Goal: Task Accomplishment & Management: Complete application form

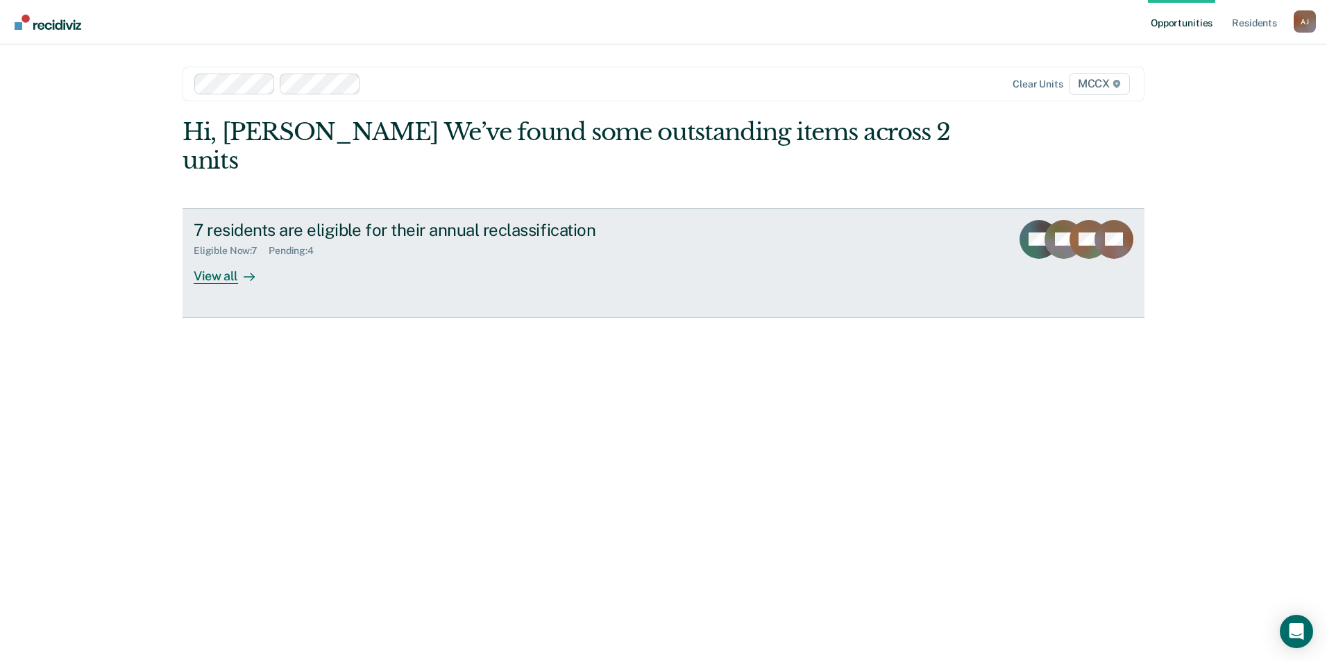
click at [216, 257] on div "View all" at bounding box center [233, 270] width 78 height 27
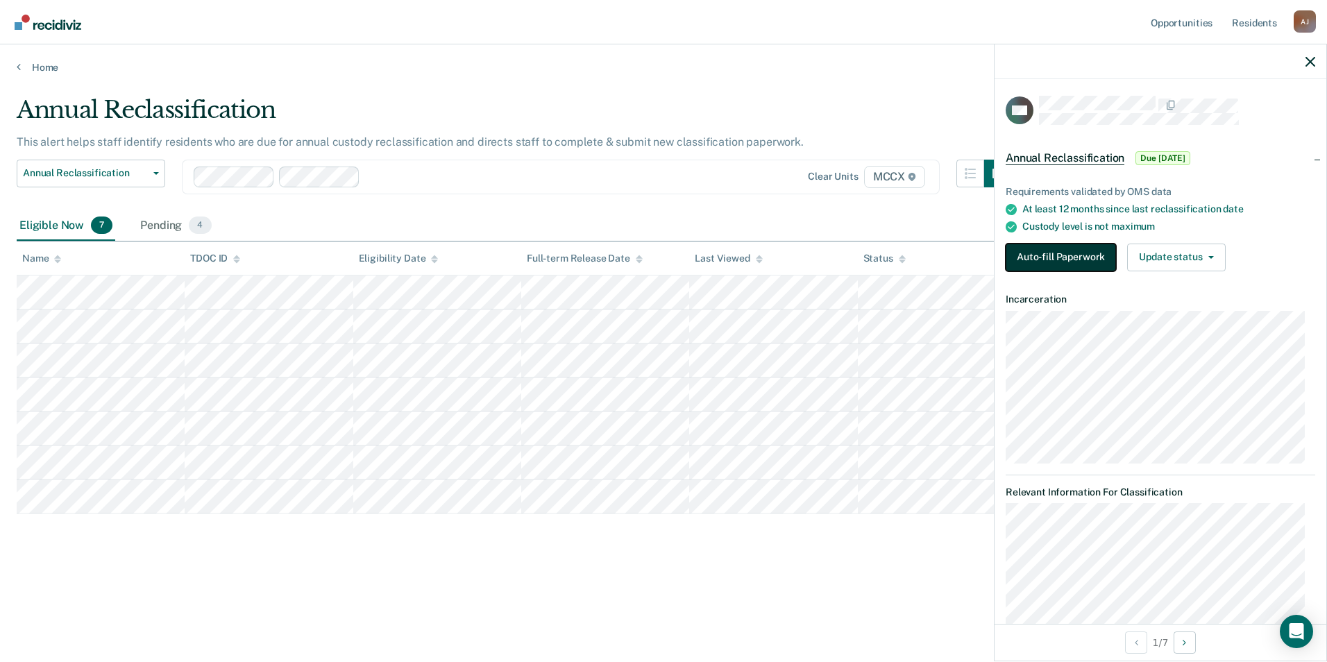
click at [1084, 252] on button "Auto-fill Paperwork" at bounding box center [1061, 258] width 110 height 28
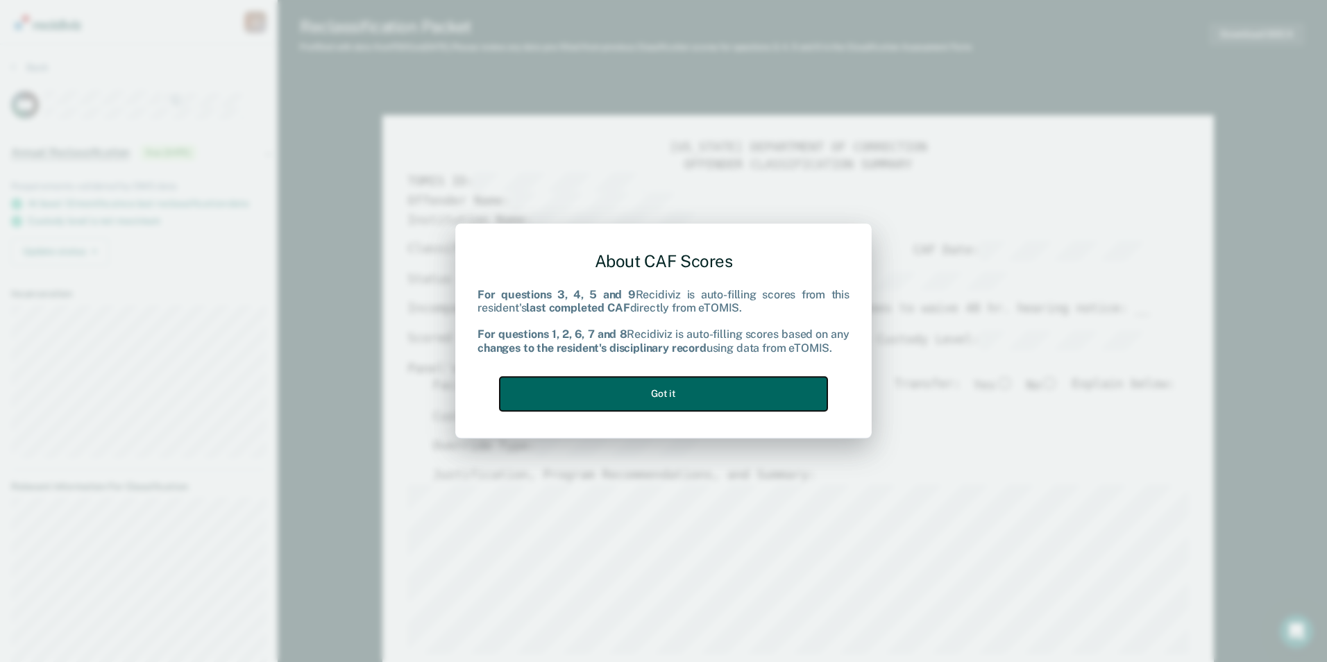
click at [743, 386] on button "Got it" at bounding box center [664, 394] width 328 height 34
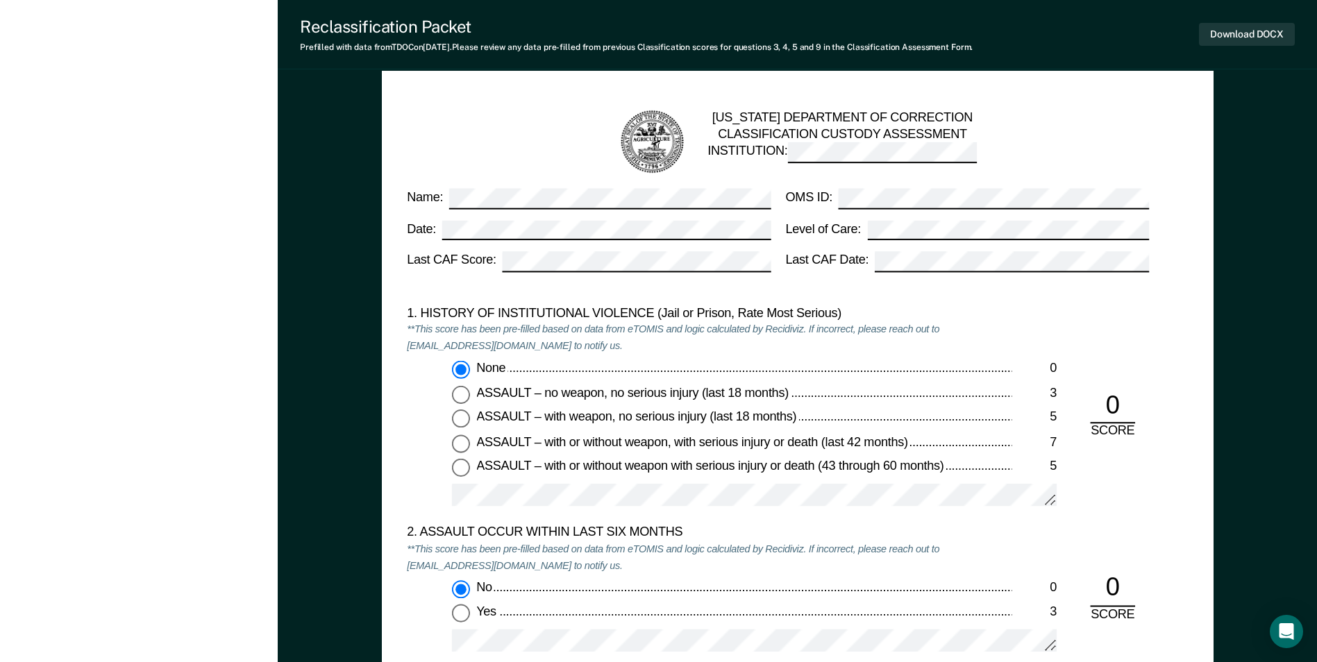
scroll to position [1111, 0]
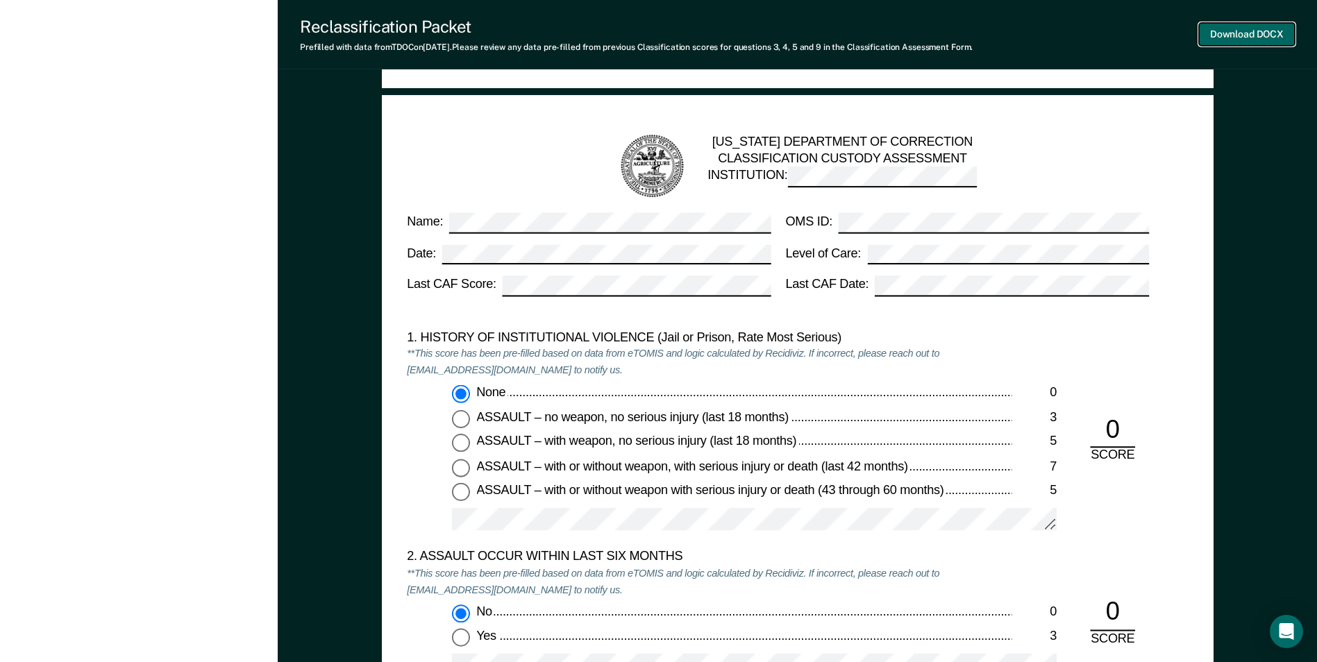
click at [1247, 38] on button "Download DOCX" at bounding box center [1247, 34] width 96 height 23
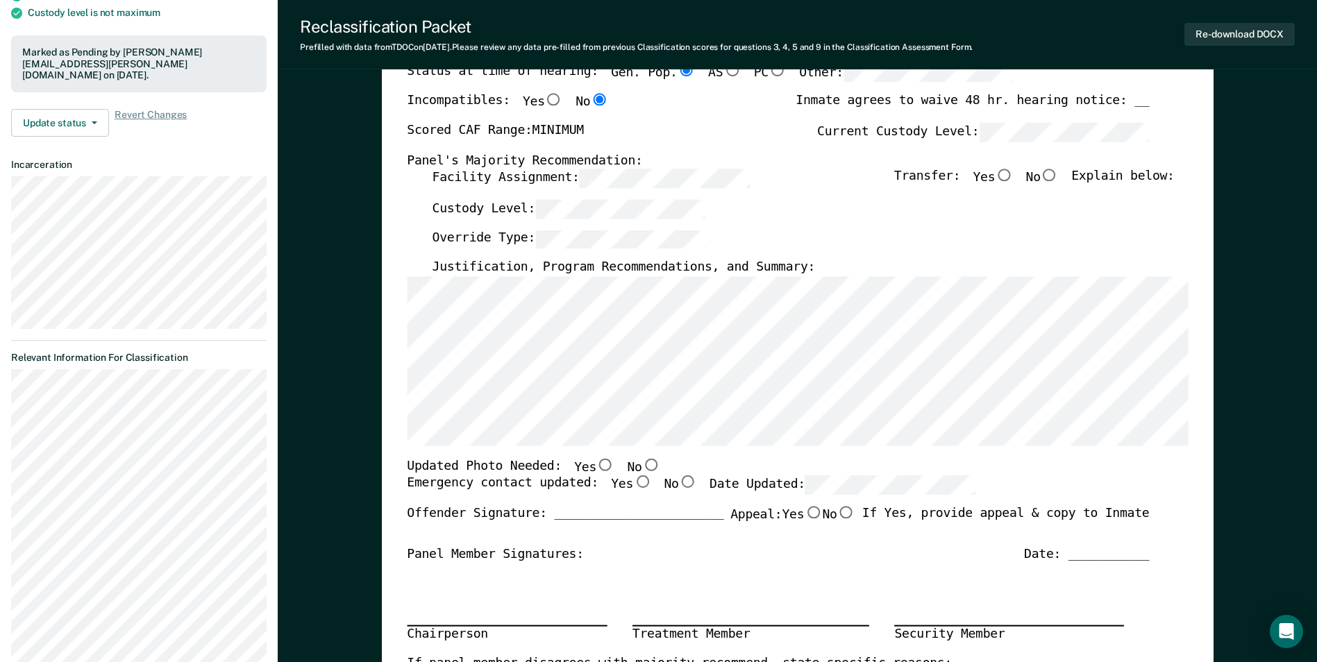
scroll to position [0, 0]
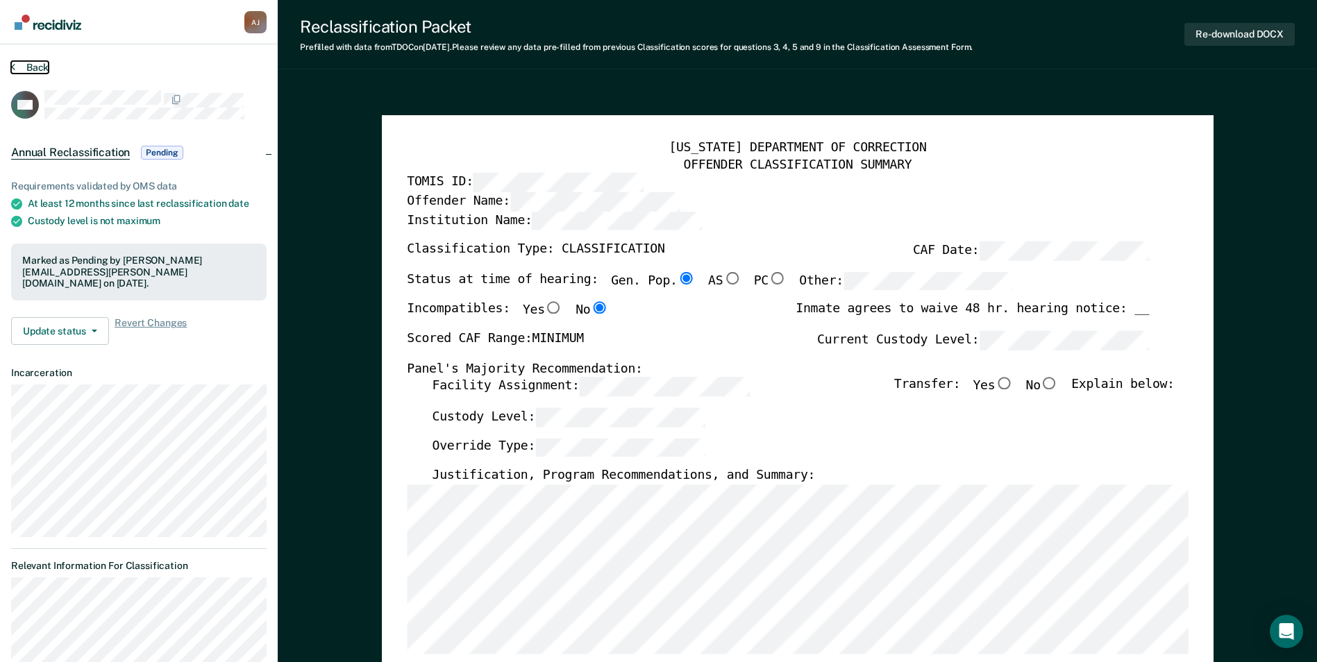
click at [28, 69] on button "Back" at bounding box center [29, 67] width 37 height 12
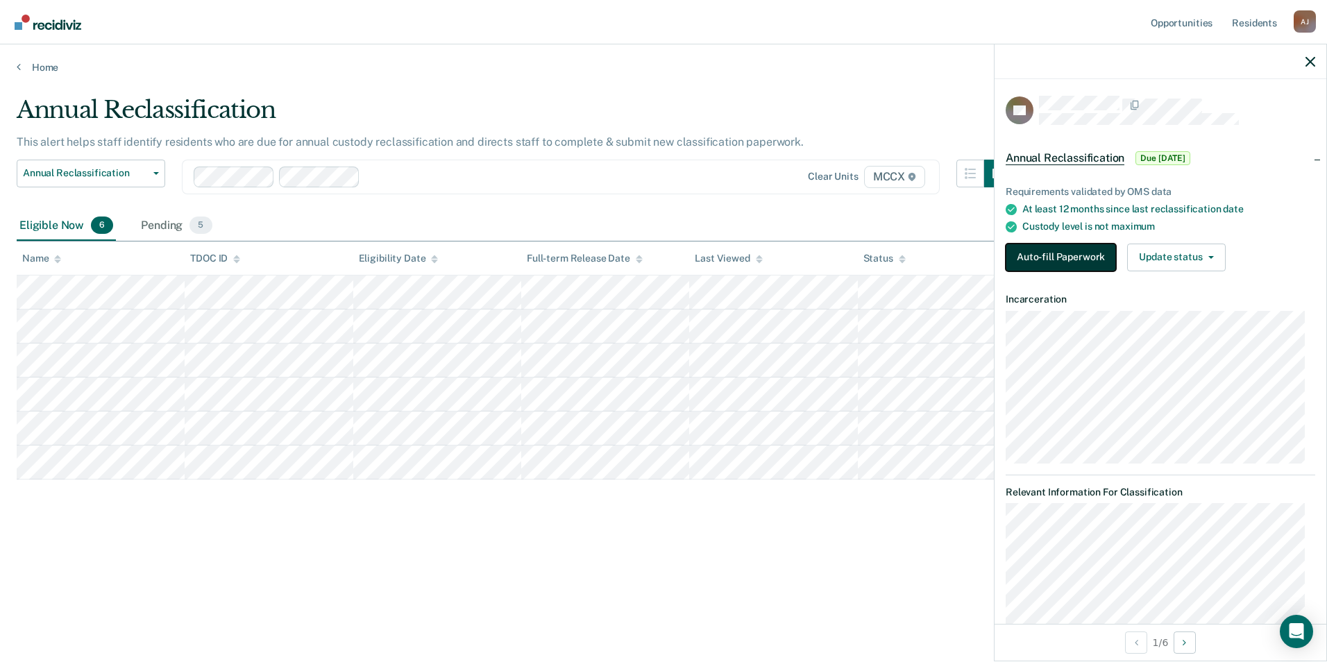
click at [1036, 252] on button "Auto-fill Paperwork" at bounding box center [1061, 258] width 110 height 28
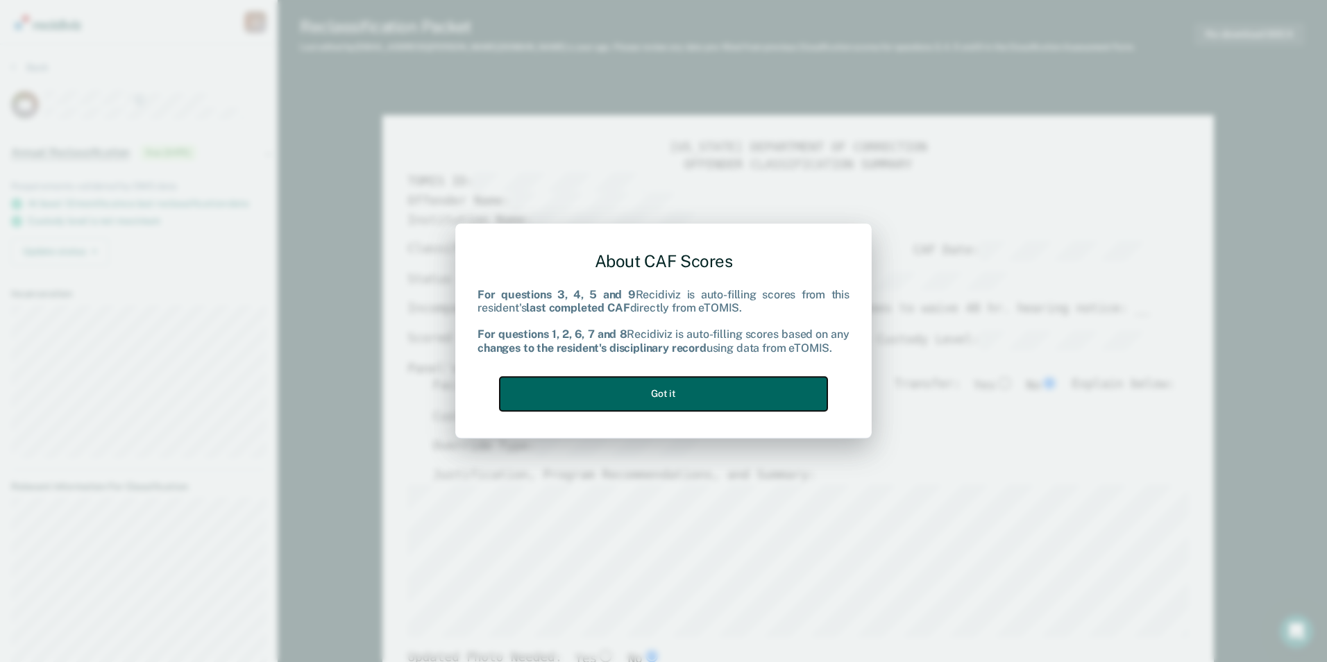
click at [671, 387] on button "Got it" at bounding box center [664, 394] width 328 height 34
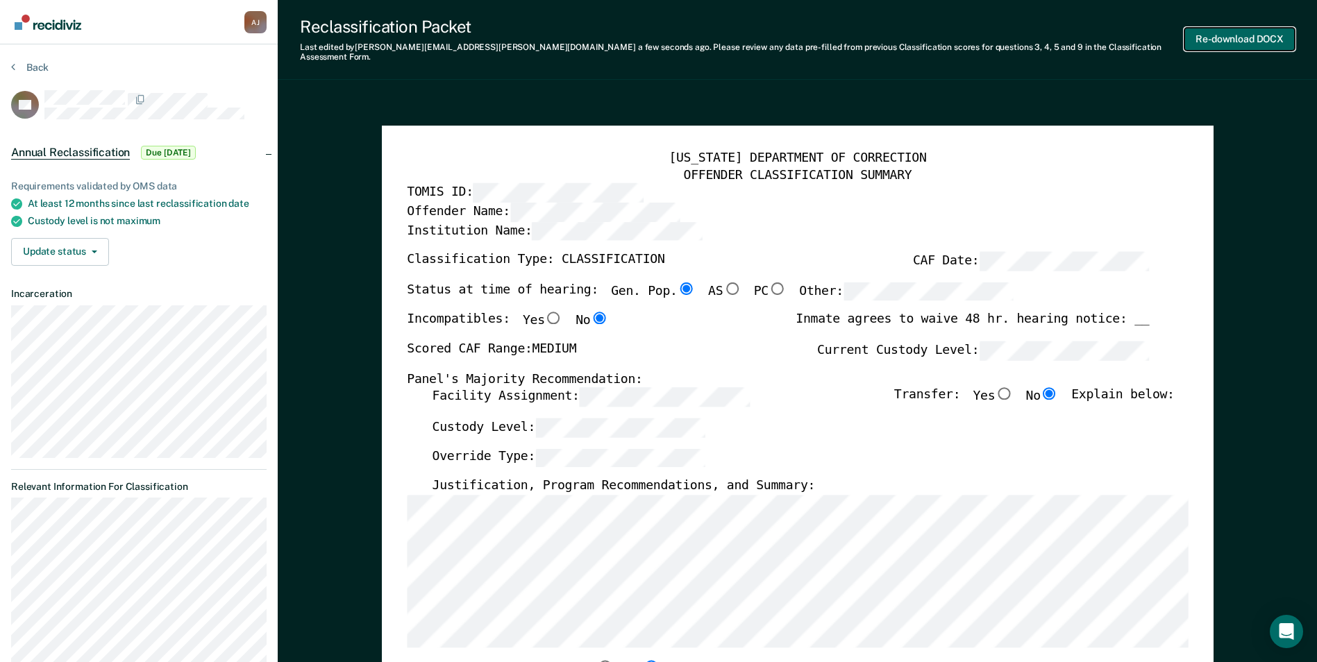
click at [1234, 34] on button "Re-download DOCX" at bounding box center [1239, 39] width 110 height 23
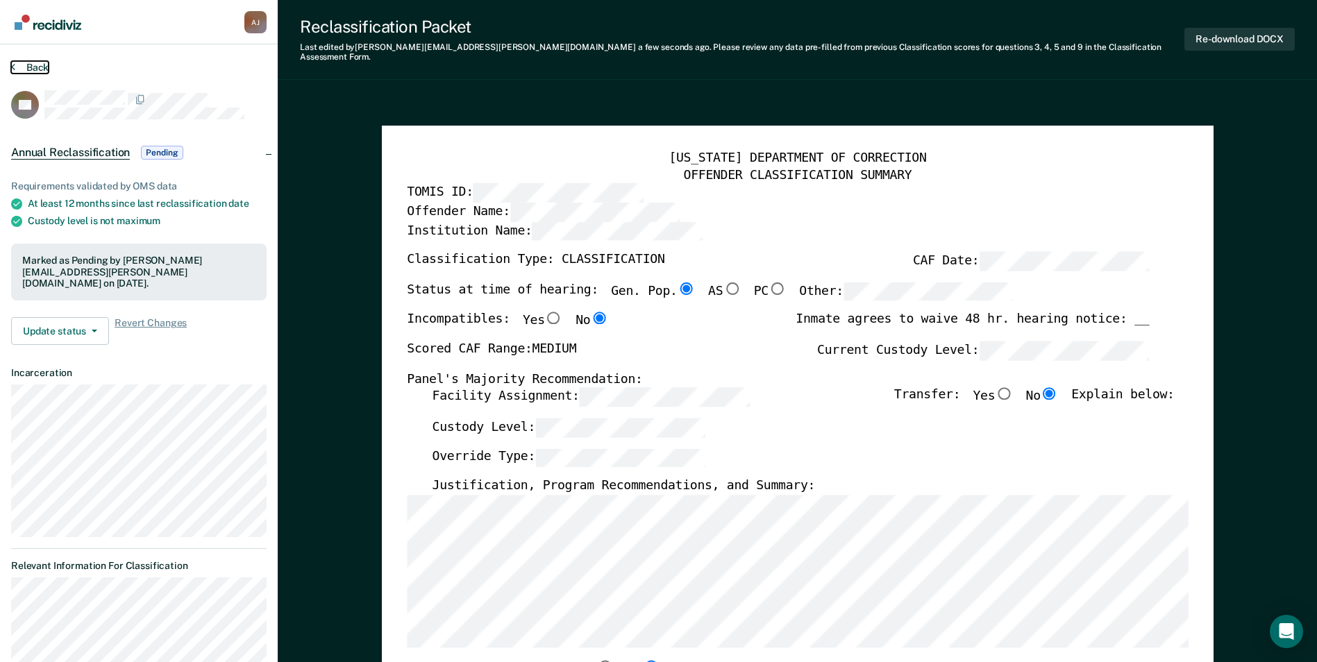
click at [34, 67] on button "Back" at bounding box center [29, 67] width 37 height 12
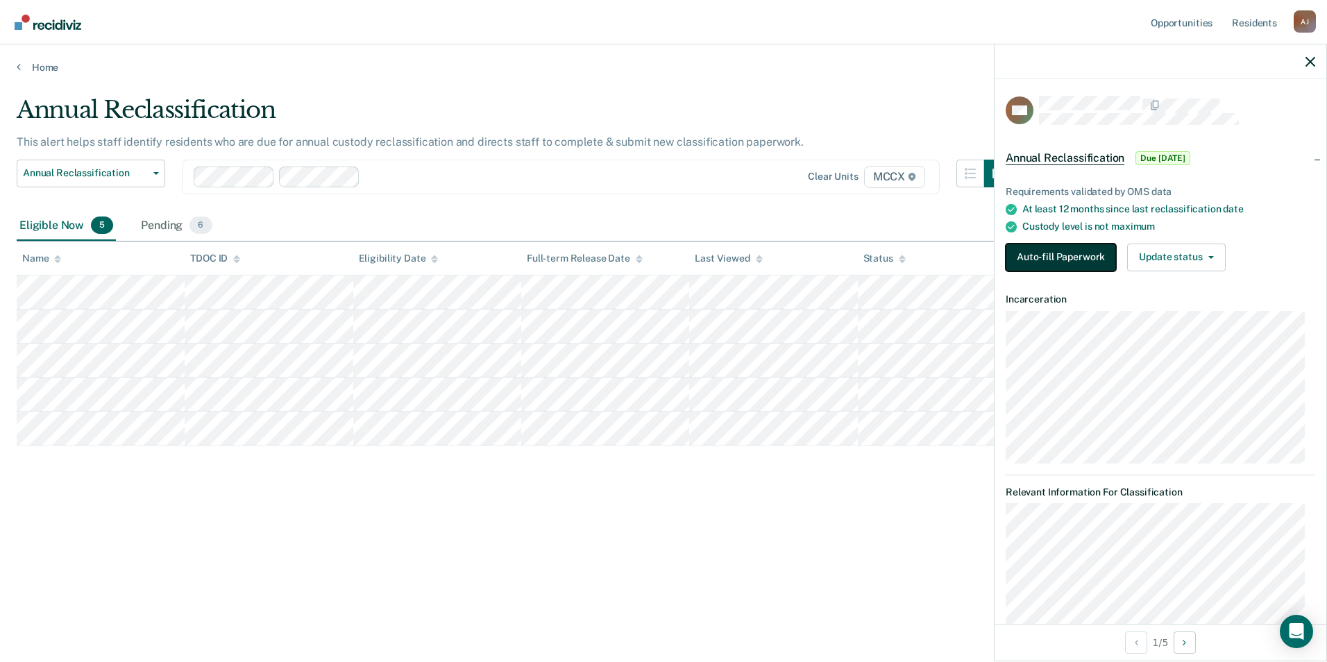
click at [1080, 263] on button "Auto-fill Paperwork" at bounding box center [1061, 258] width 110 height 28
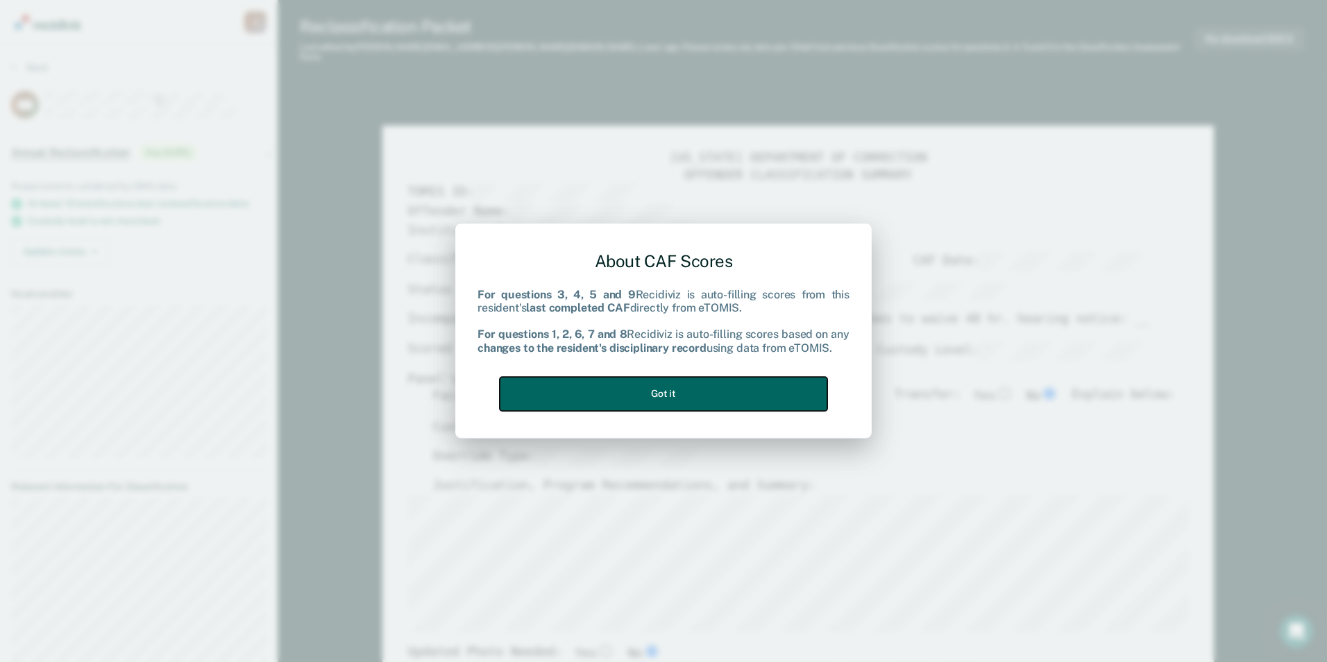
click at [632, 395] on button "Got it" at bounding box center [664, 394] width 328 height 34
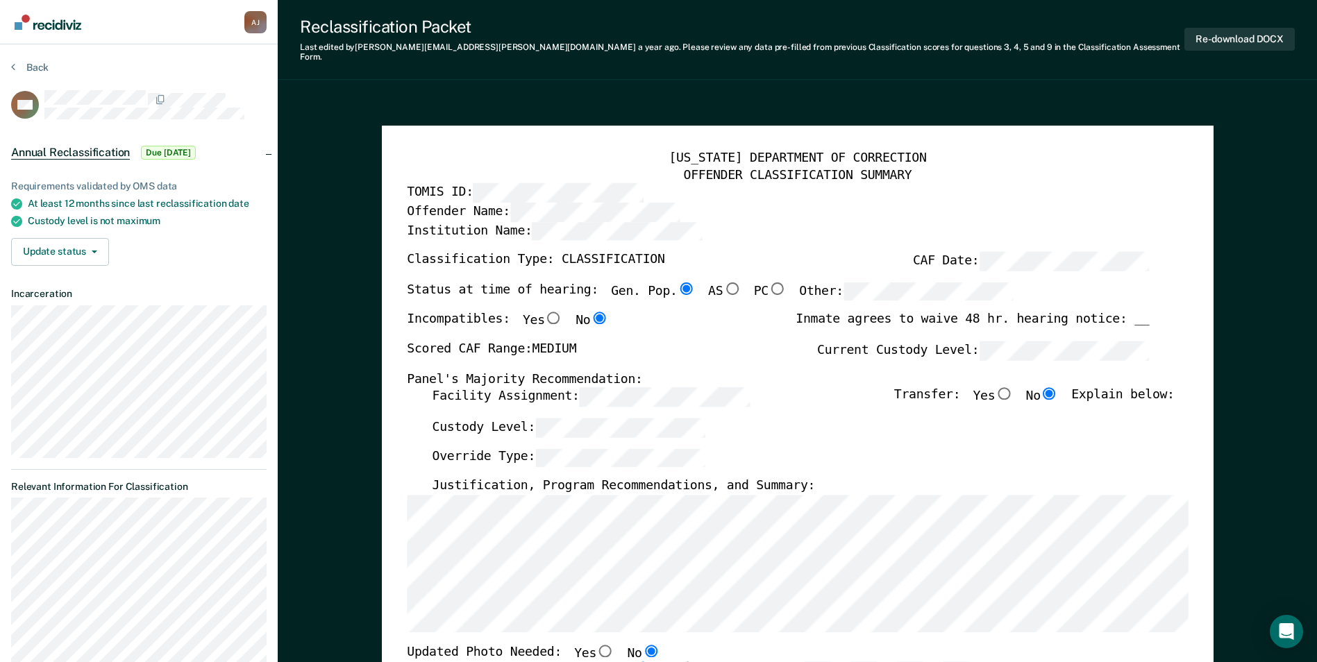
click at [549, 428] on div "Custody Level:" at bounding box center [803, 433] width 742 height 31
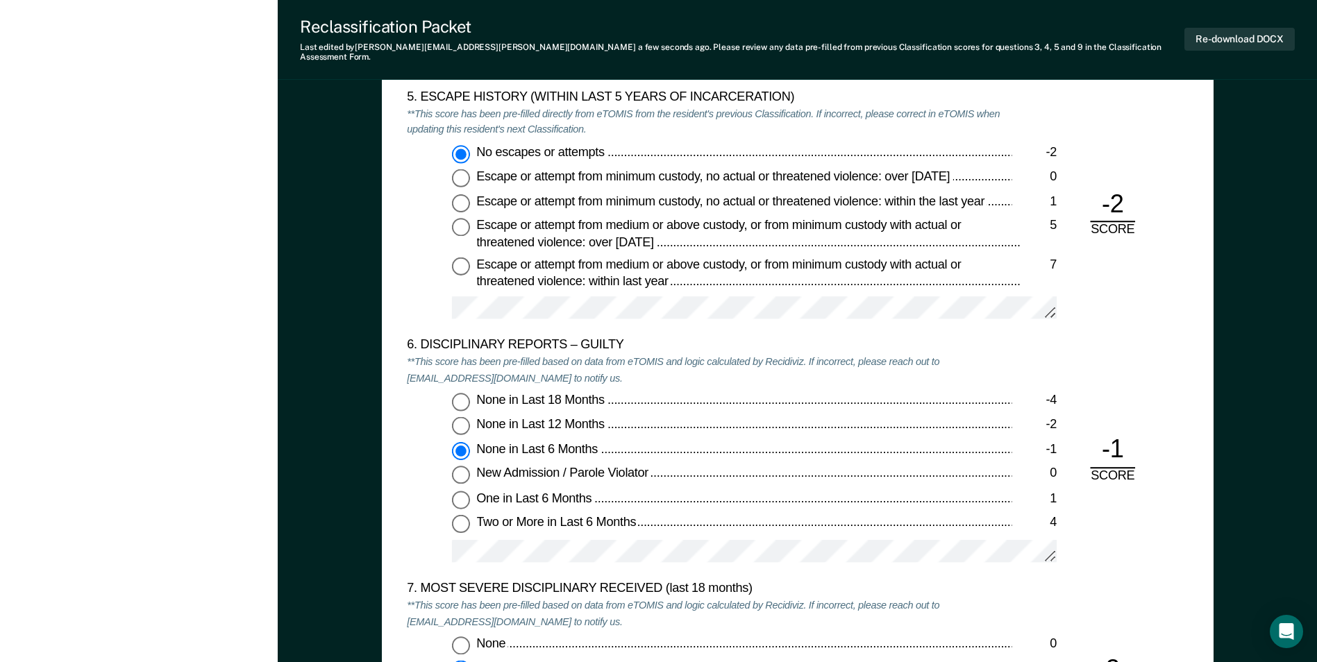
scroll to position [2286, 0]
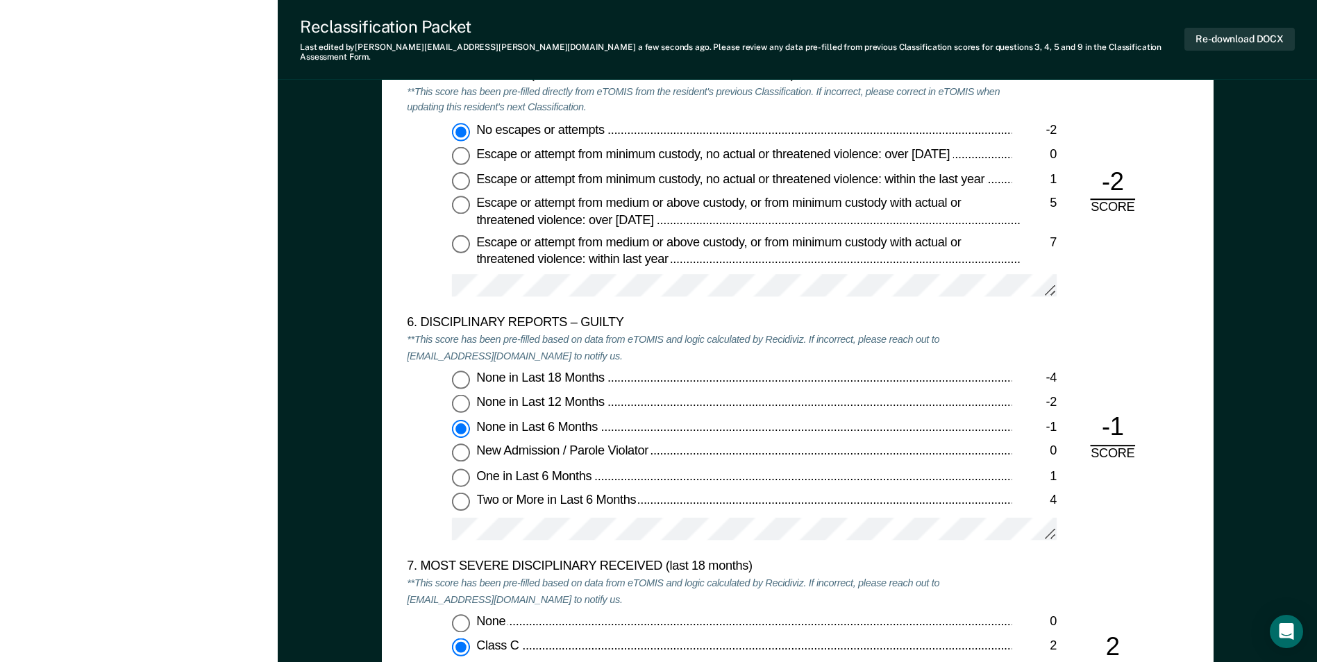
click at [453, 469] on input "One in Last 6 Months 1" at bounding box center [461, 478] width 18 height 18
type textarea "x"
radio input "false"
radio input "true"
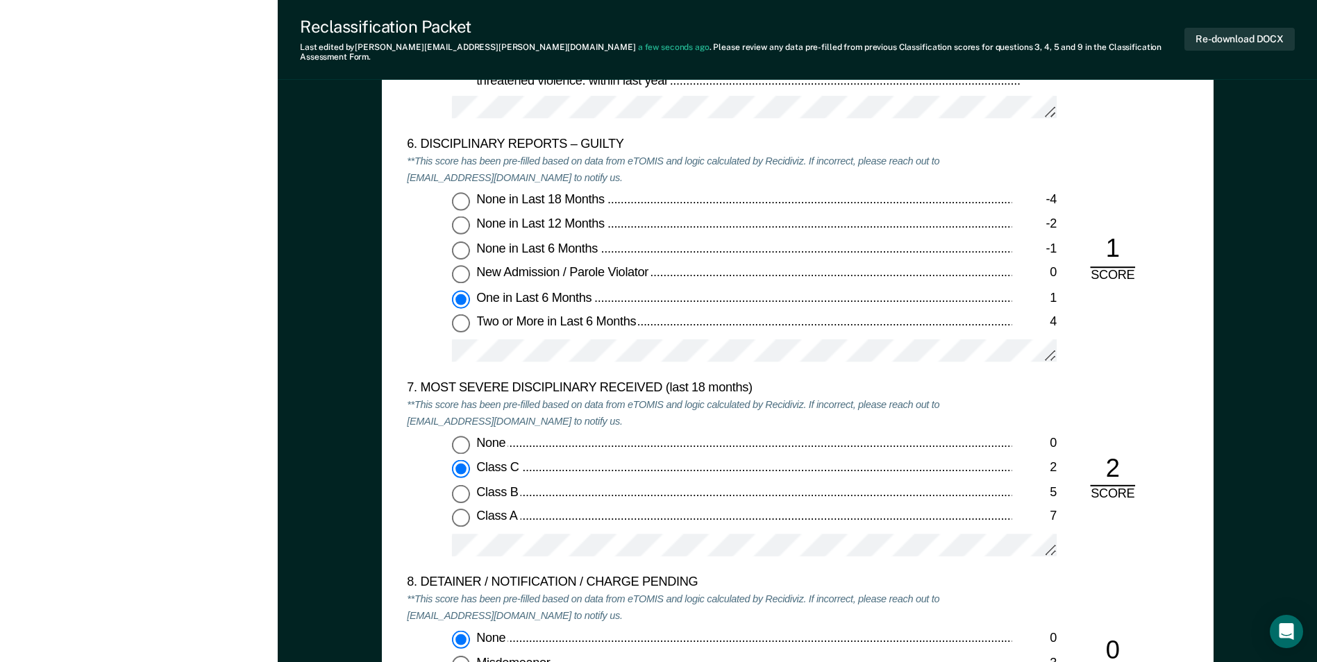
scroll to position [2495, 0]
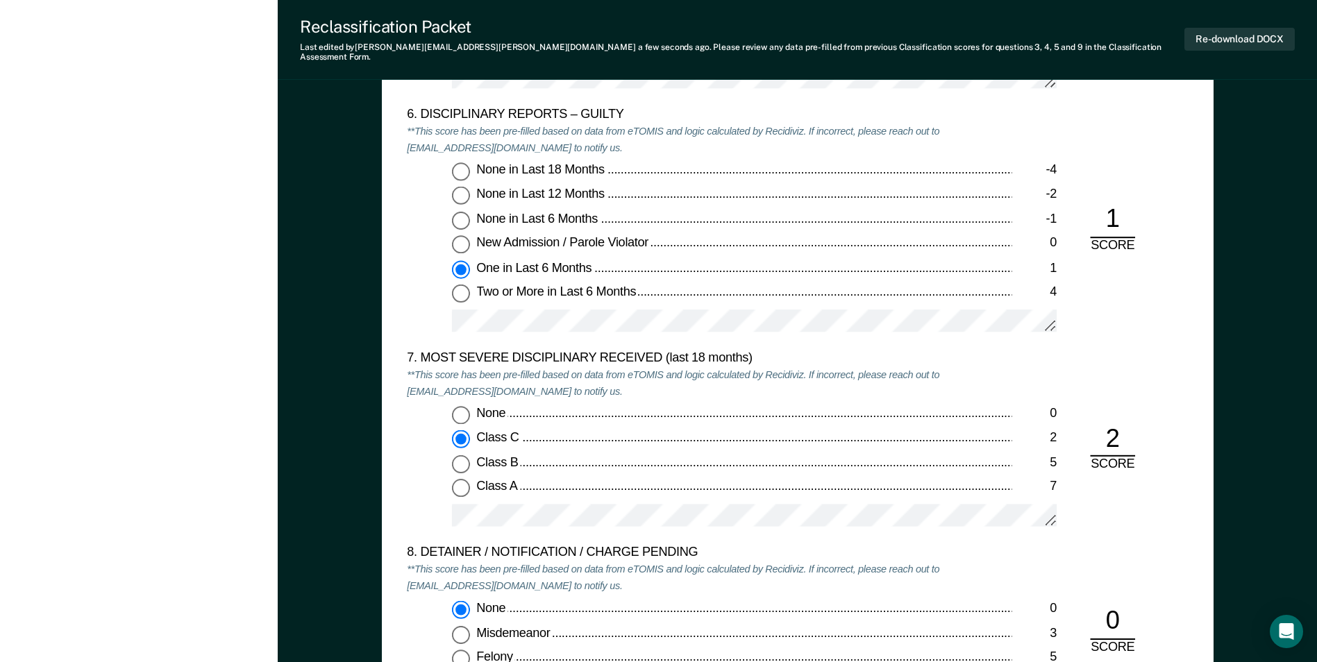
click at [460, 480] on input "Class A 7" at bounding box center [461, 489] width 18 height 18
type textarea "x"
radio input "false"
radio input "true"
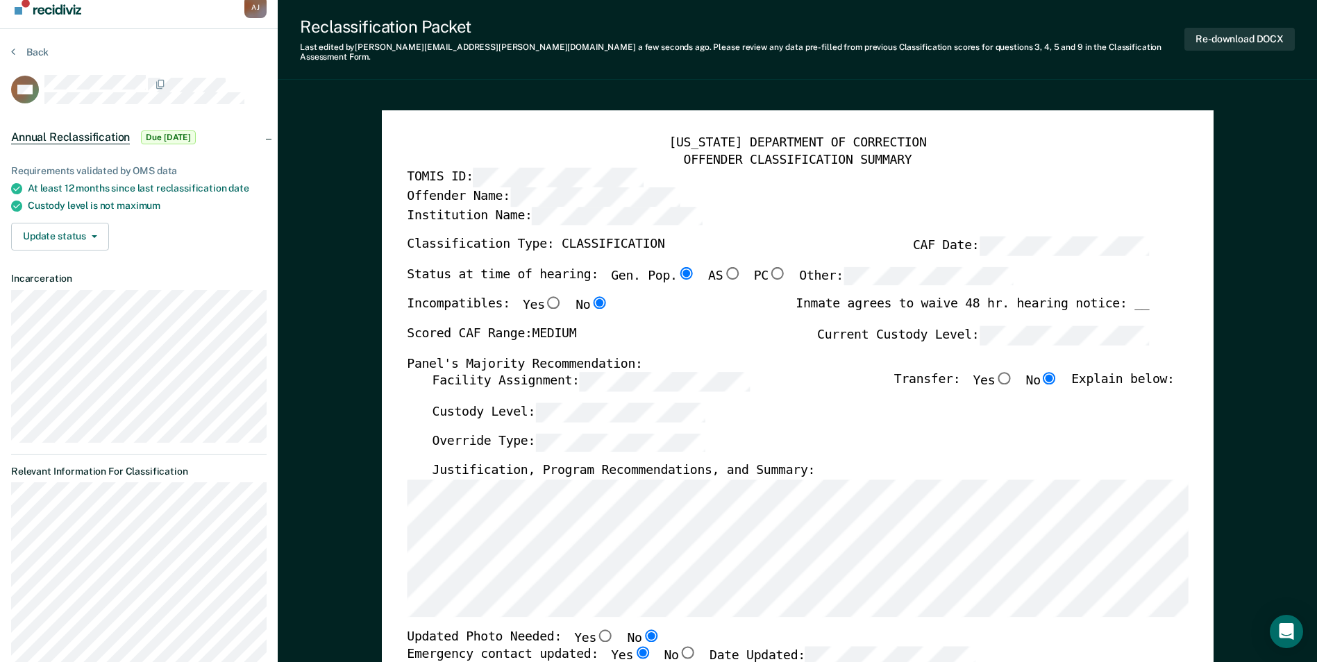
scroll to position [0, 0]
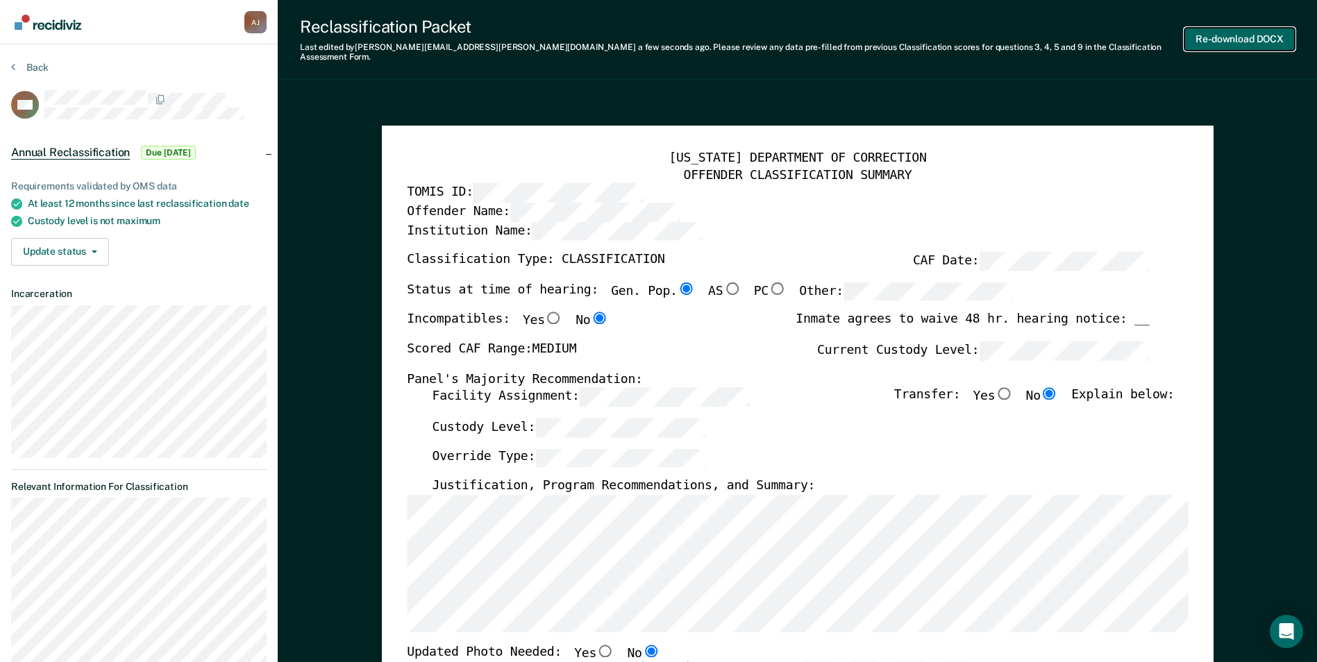
click at [1218, 29] on button "Re-download DOCX" at bounding box center [1239, 39] width 110 height 23
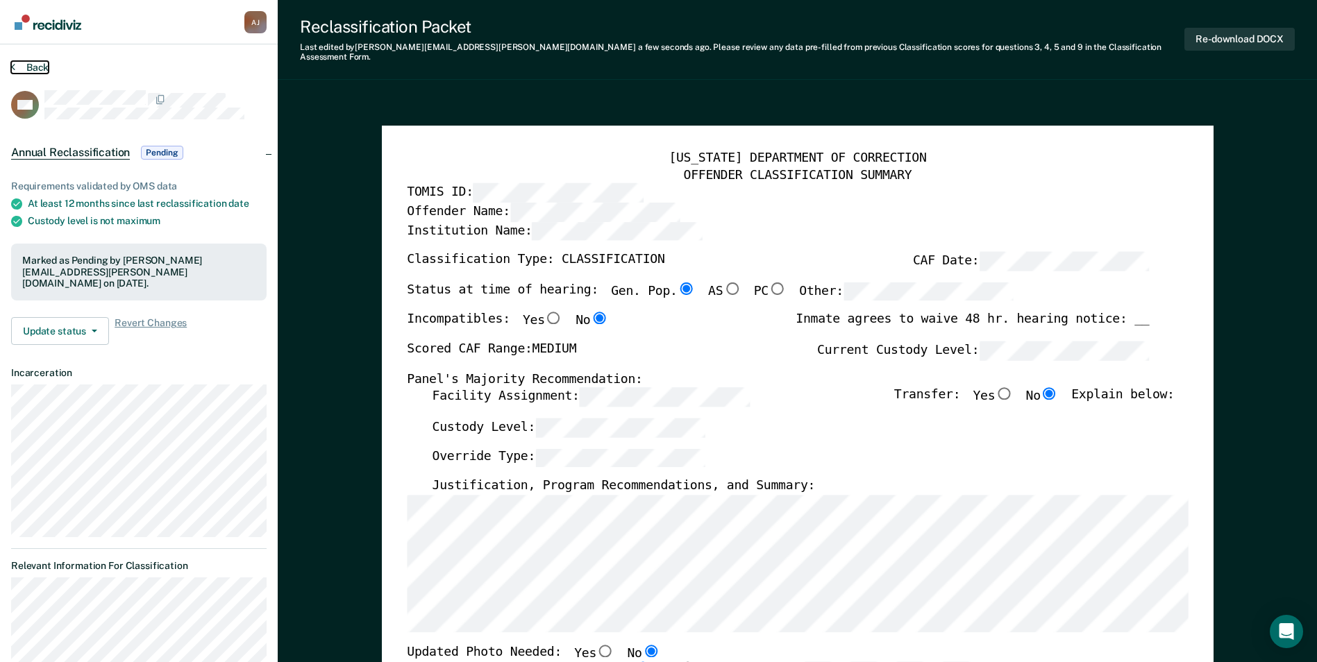
click at [25, 68] on button "Back" at bounding box center [29, 67] width 37 height 12
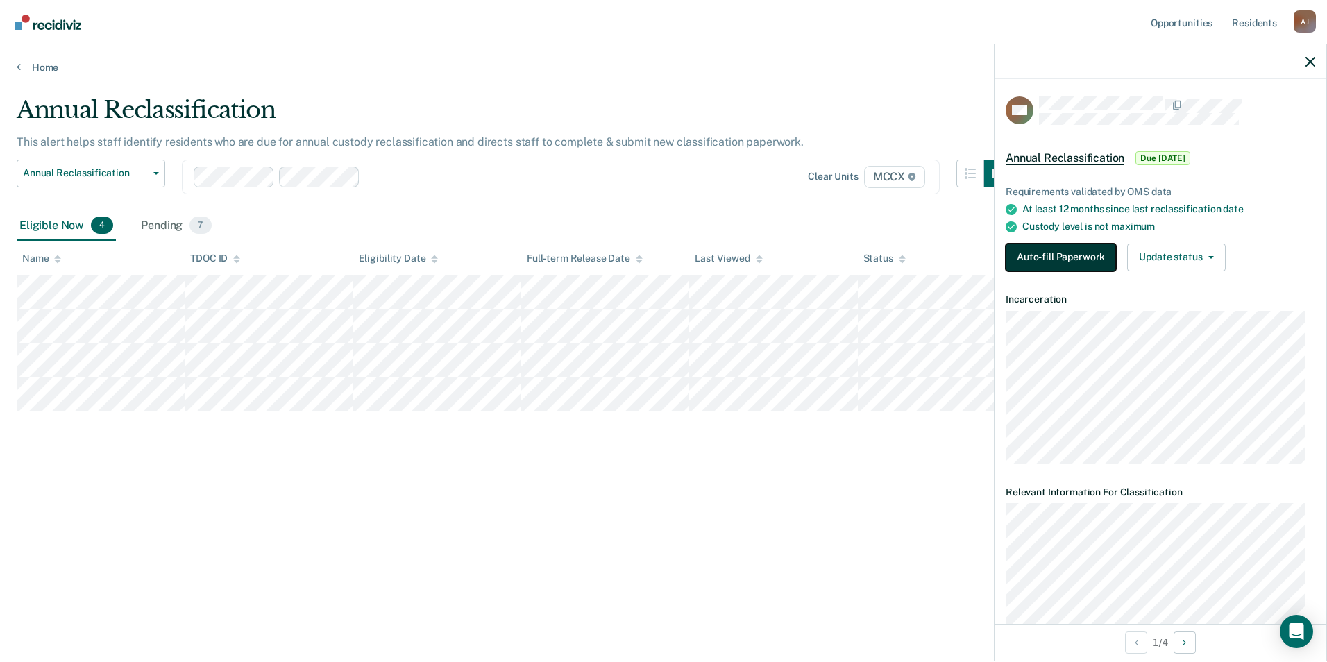
click at [1071, 255] on button "Auto-fill Paperwork" at bounding box center [1061, 258] width 110 height 28
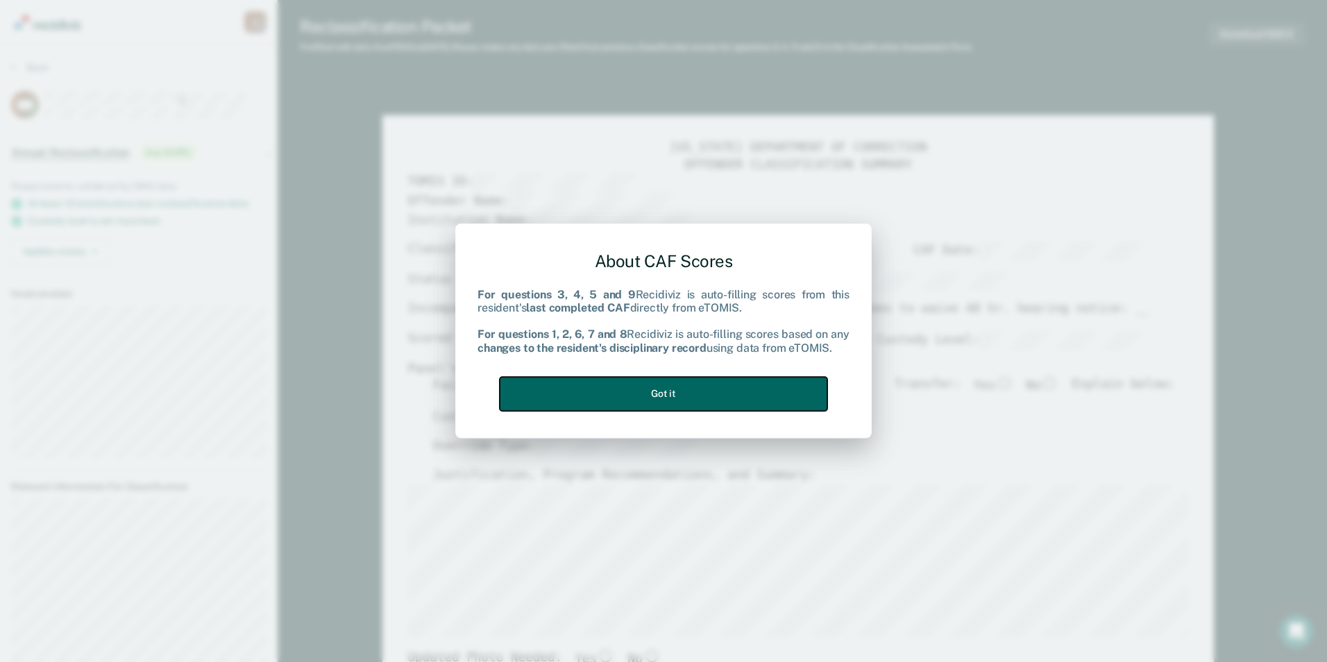
click at [689, 399] on button "Got it" at bounding box center [664, 394] width 328 height 34
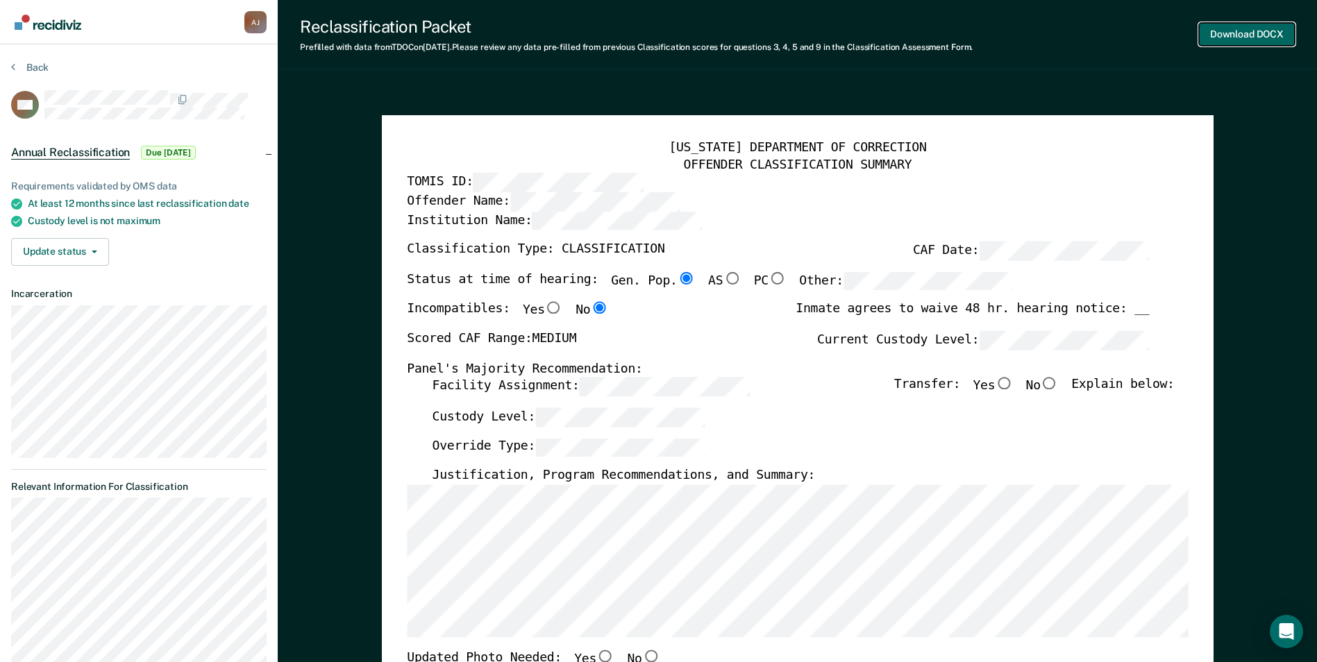
click at [1237, 34] on button "Download DOCX" at bounding box center [1247, 34] width 96 height 23
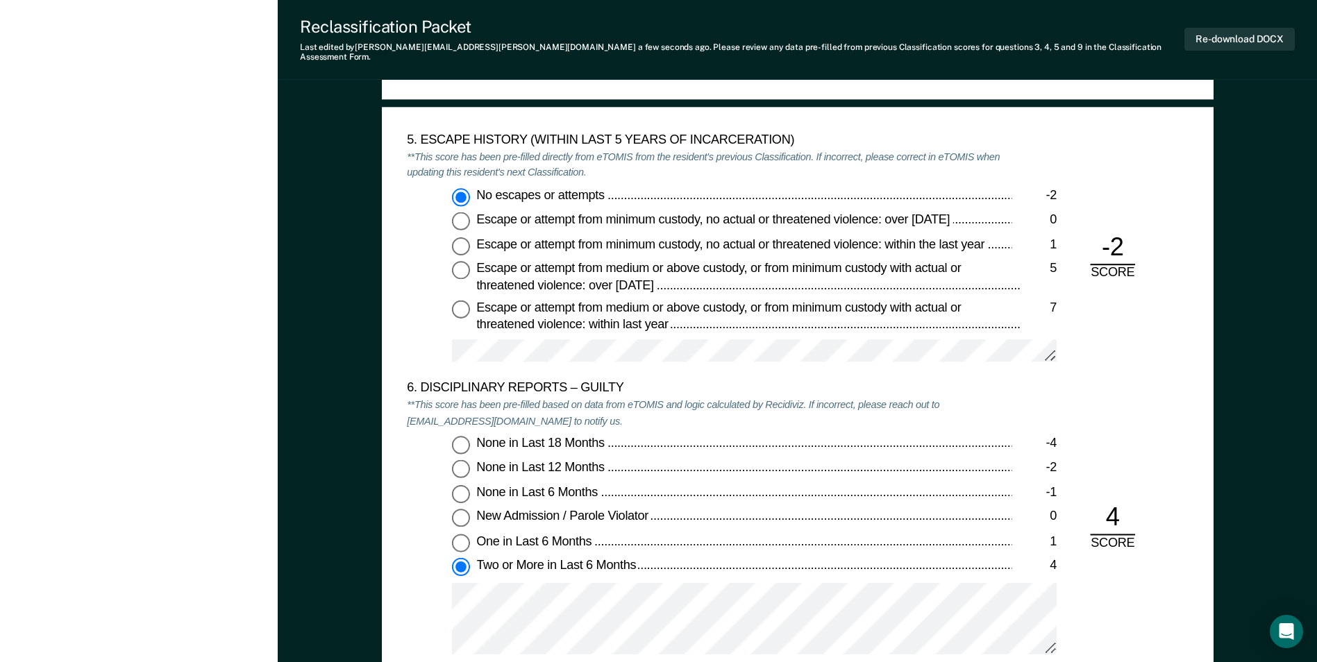
scroll to position [1805, 0]
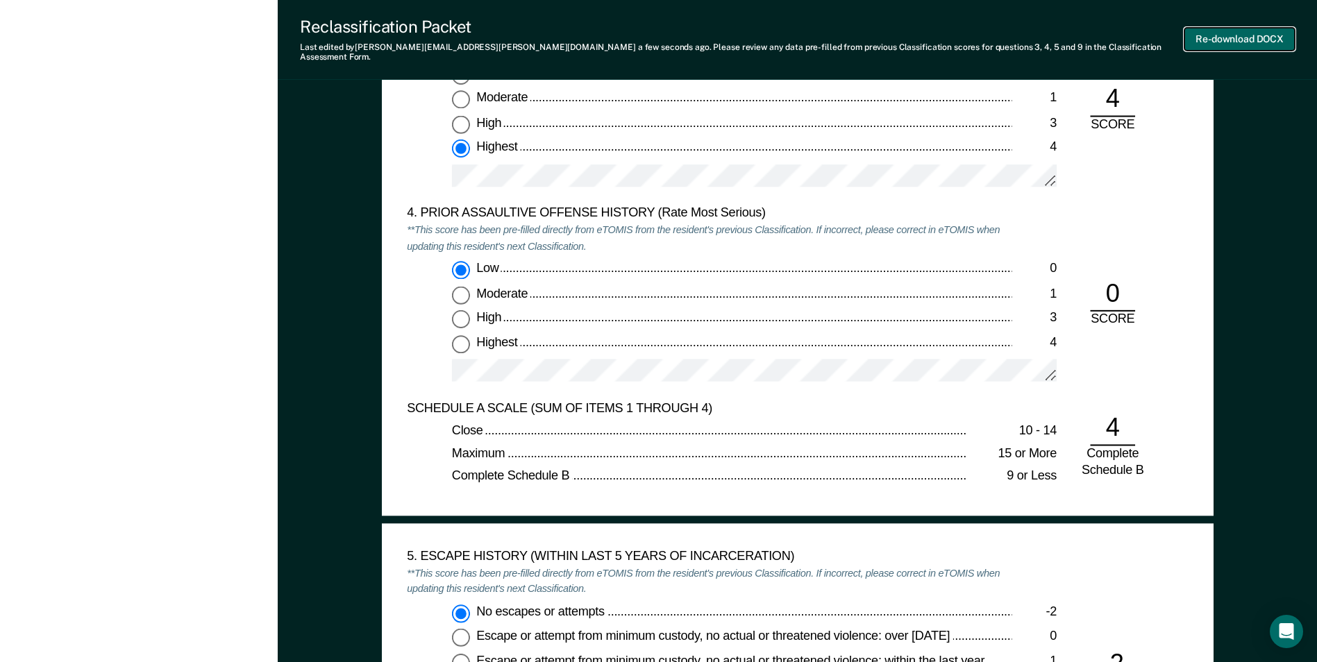
click at [1249, 39] on button "Re-download DOCX" at bounding box center [1239, 39] width 110 height 23
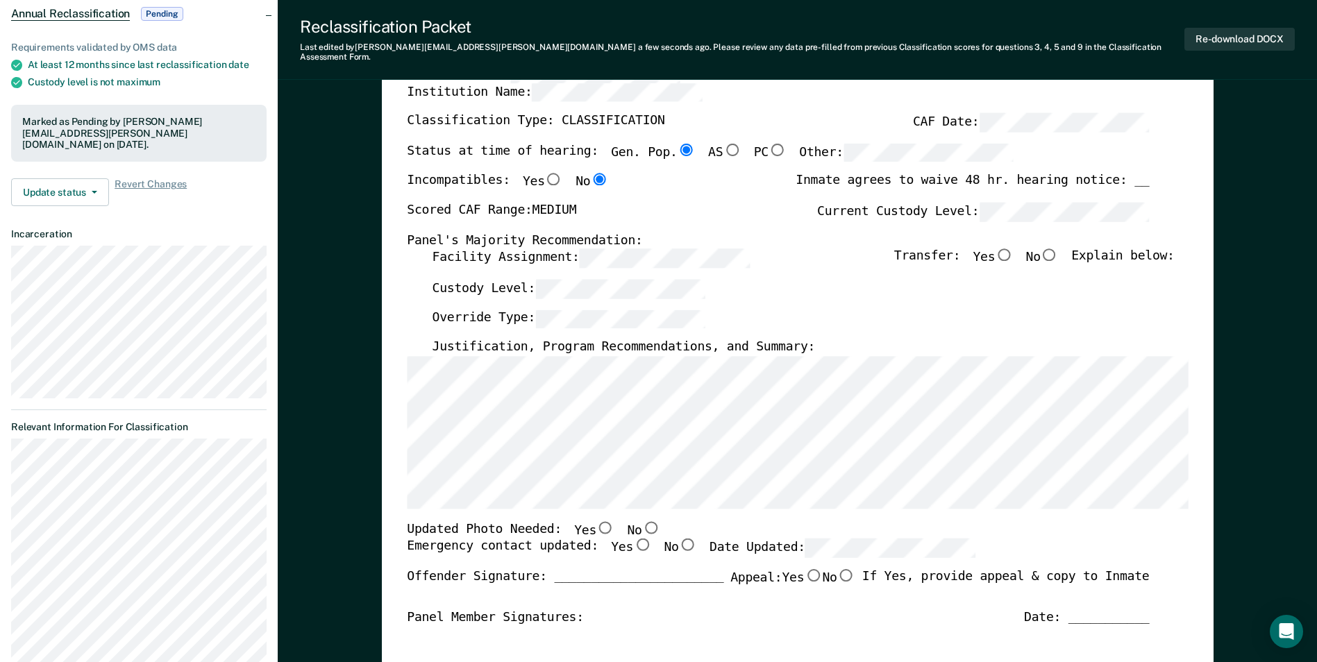
scroll to position [0, 0]
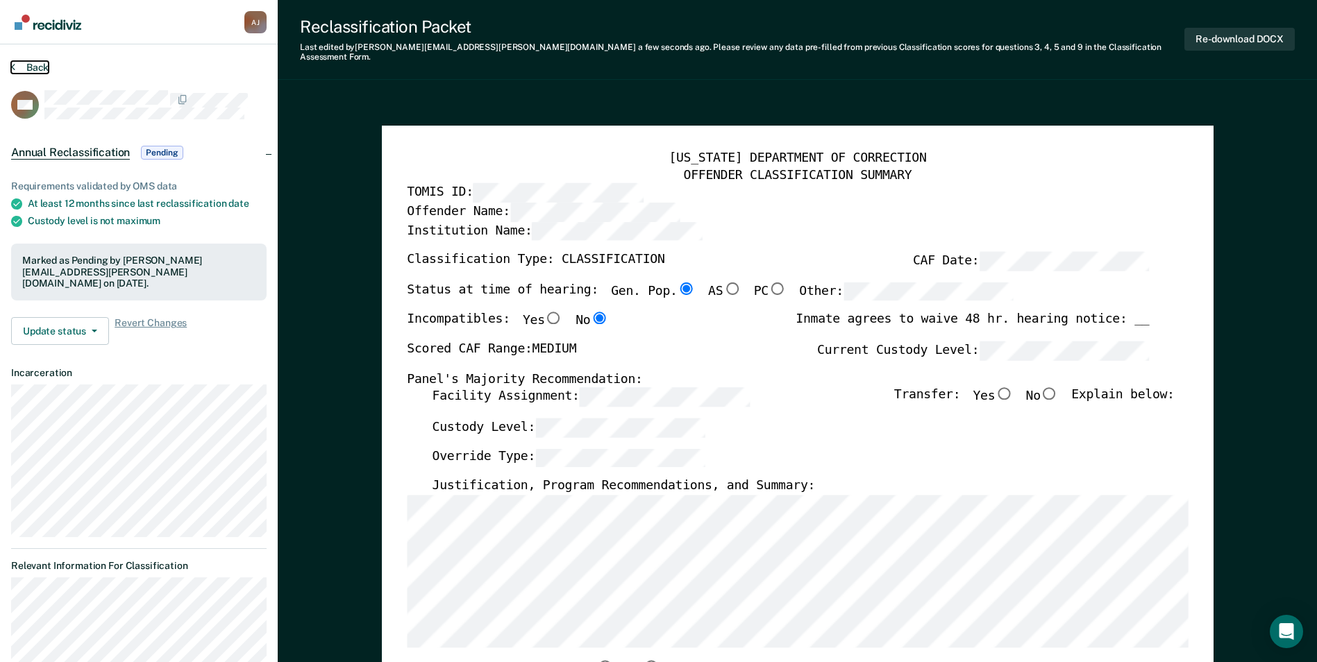
click at [37, 64] on button "Back" at bounding box center [29, 67] width 37 height 12
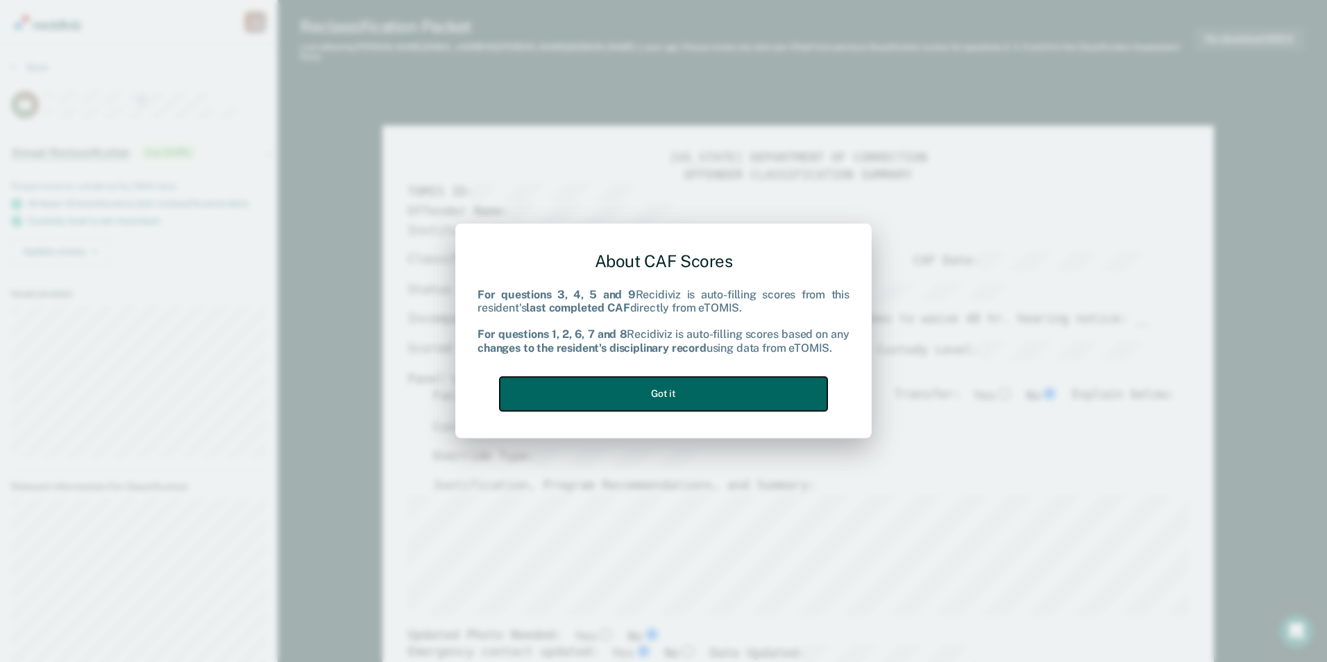
click at [658, 390] on button "Got it" at bounding box center [664, 394] width 328 height 34
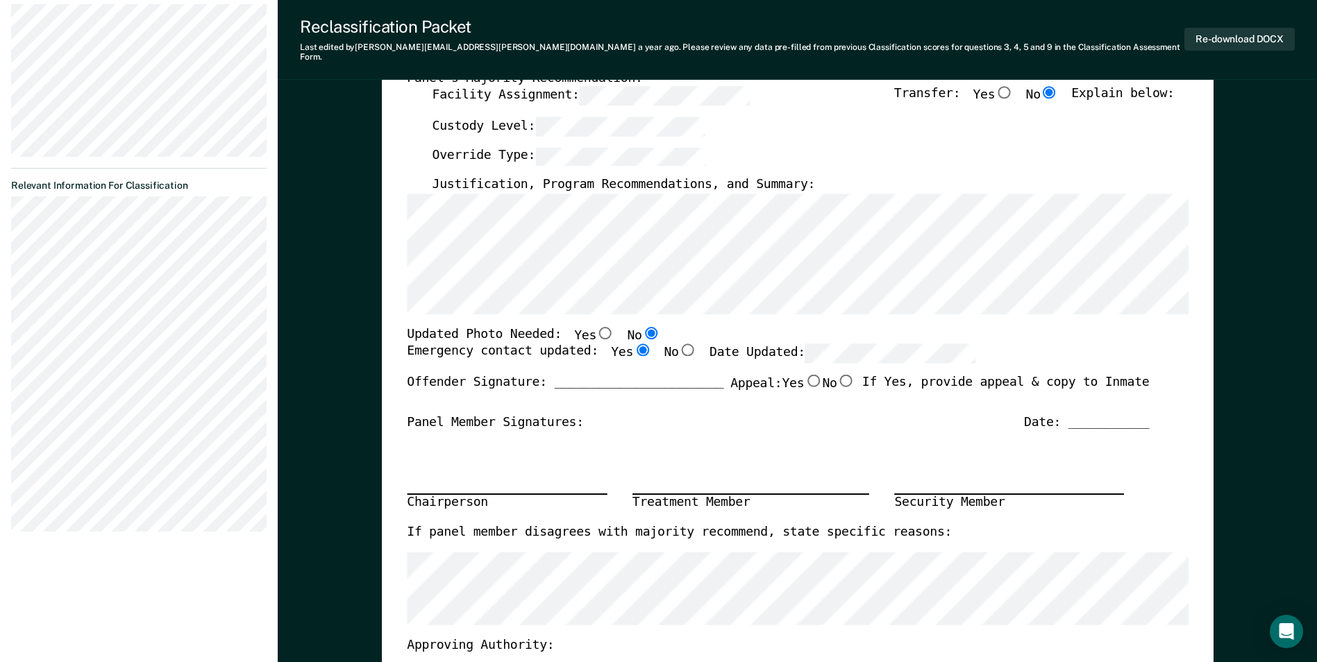
scroll to position [278, 0]
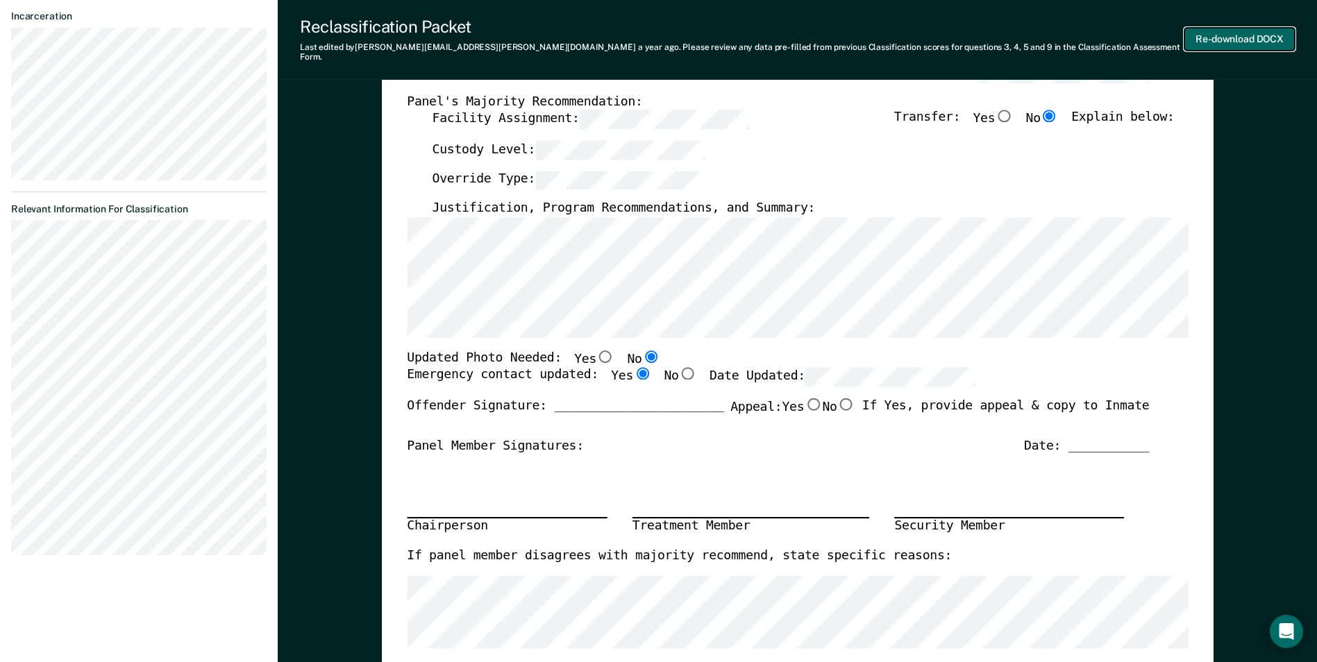
click at [1237, 34] on button "Re-download DOCX" at bounding box center [1239, 39] width 110 height 23
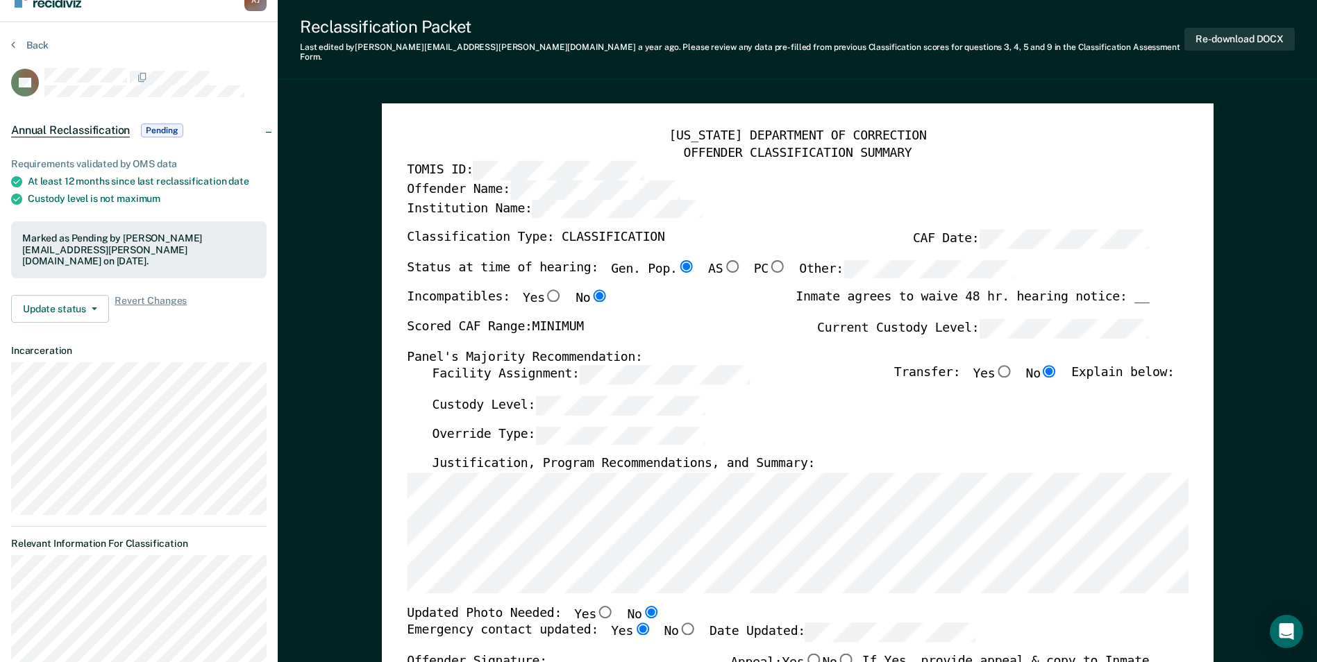
scroll to position [0, 0]
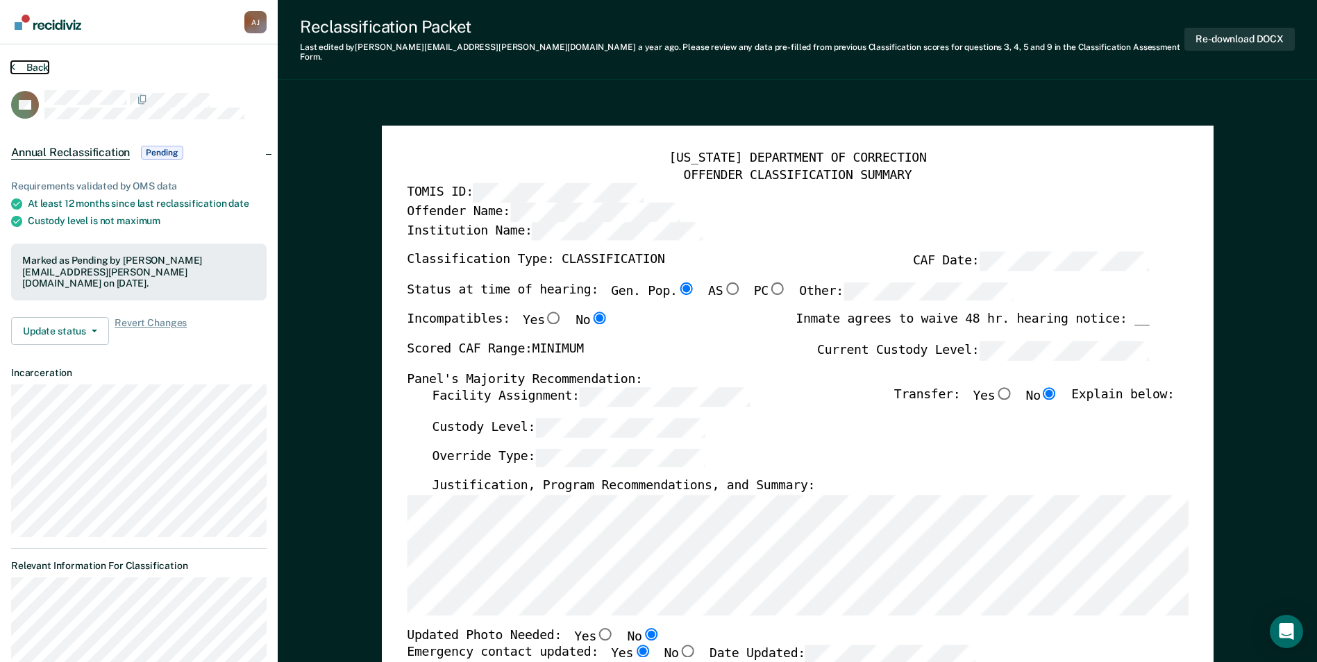
click at [30, 65] on button "Back" at bounding box center [29, 67] width 37 height 12
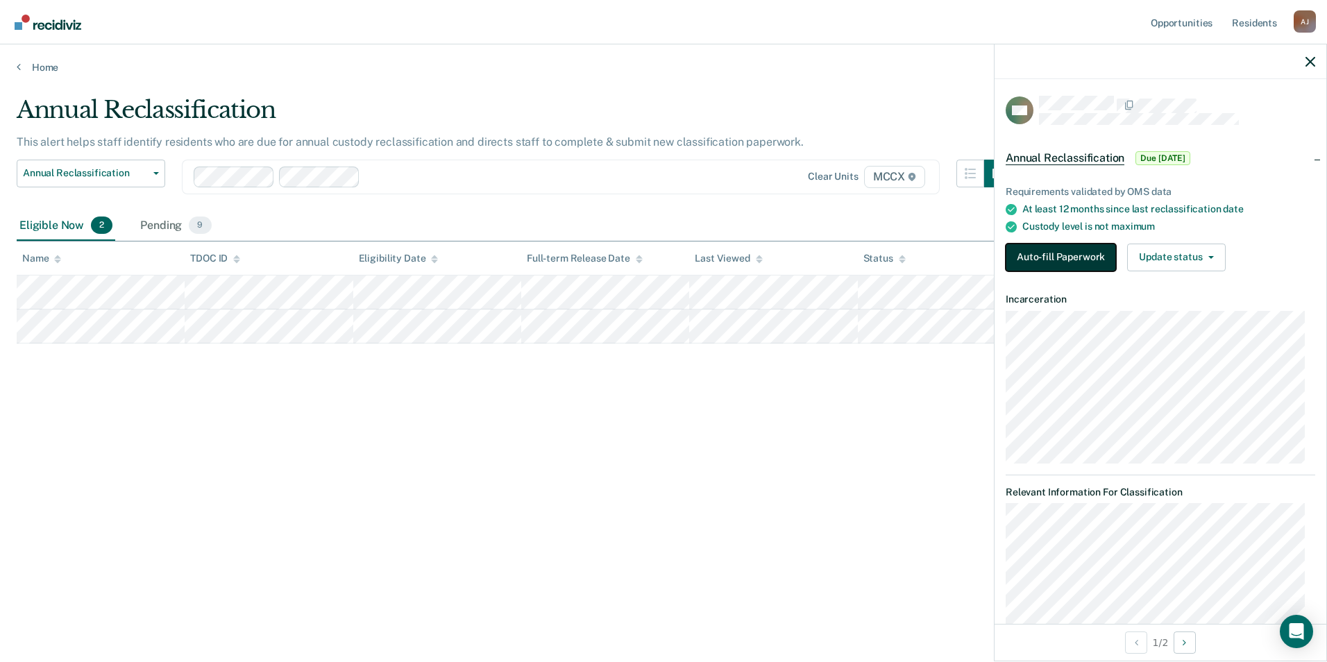
click at [1027, 256] on button "Auto-fill Paperwork" at bounding box center [1061, 258] width 110 height 28
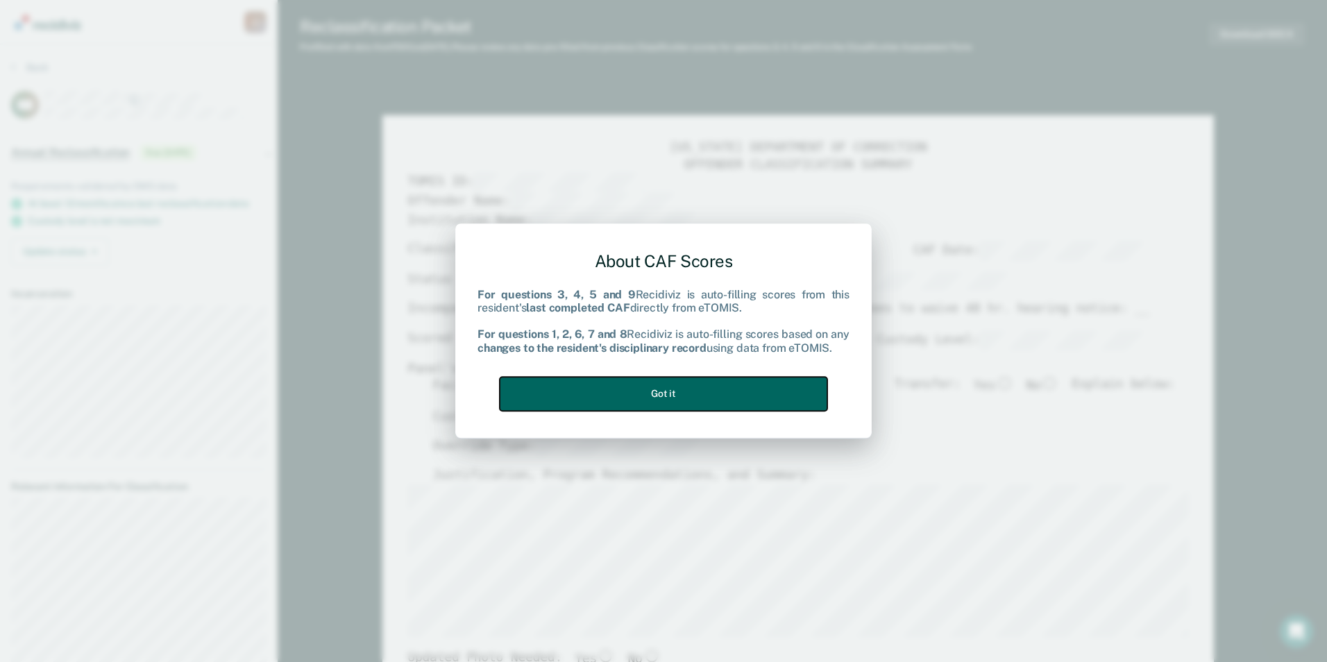
click at [602, 391] on button "Got it" at bounding box center [664, 394] width 328 height 34
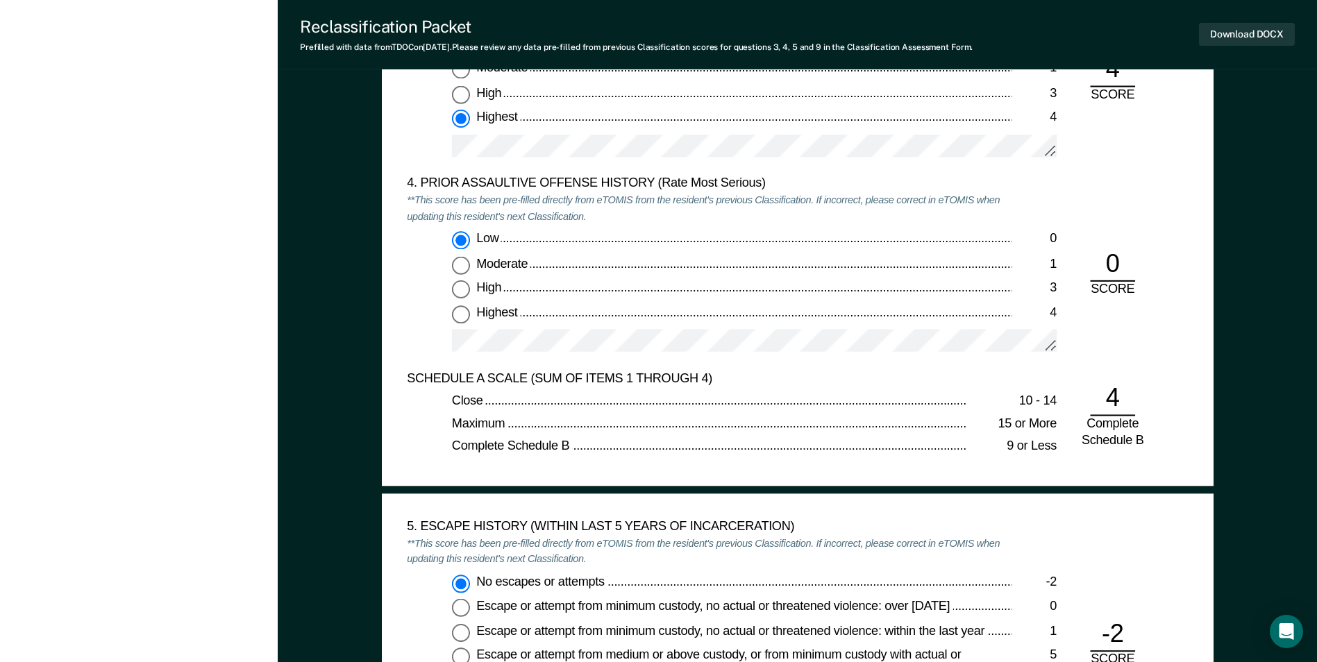
scroll to position [1735, 0]
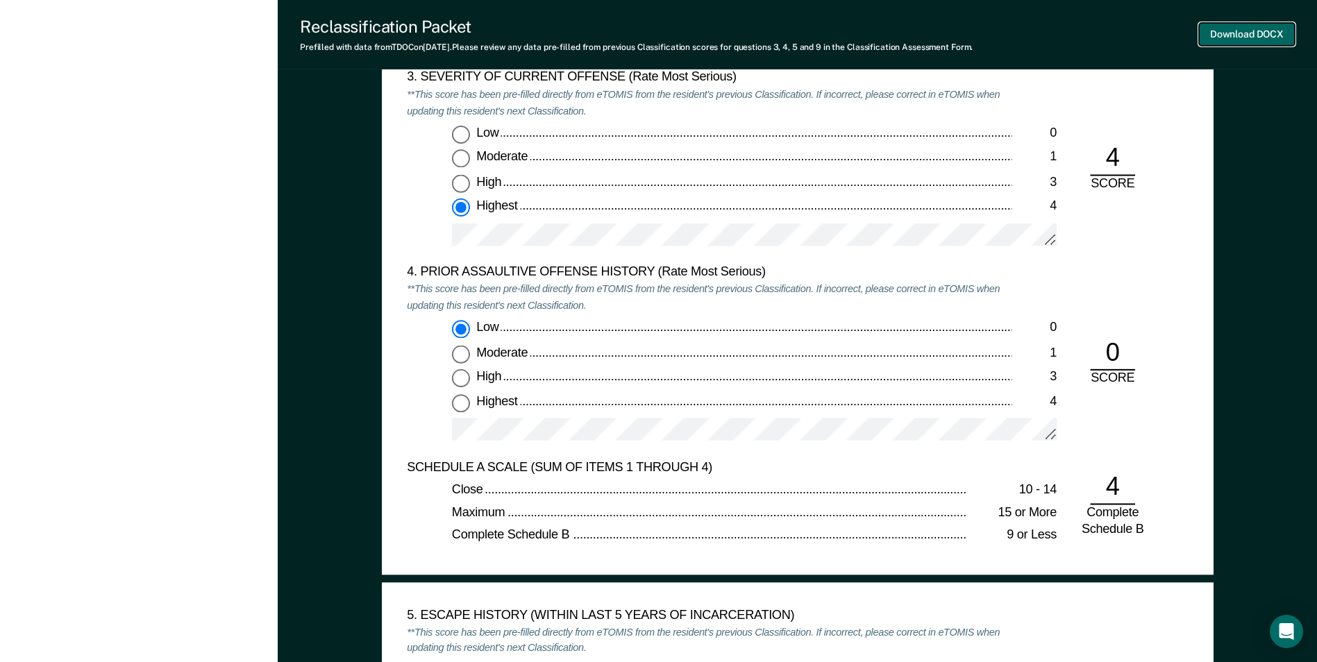
click at [1242, 36] on button "Download DOCX" at bounding box center [1247, 34] width 96 height 23
type textarea "x"
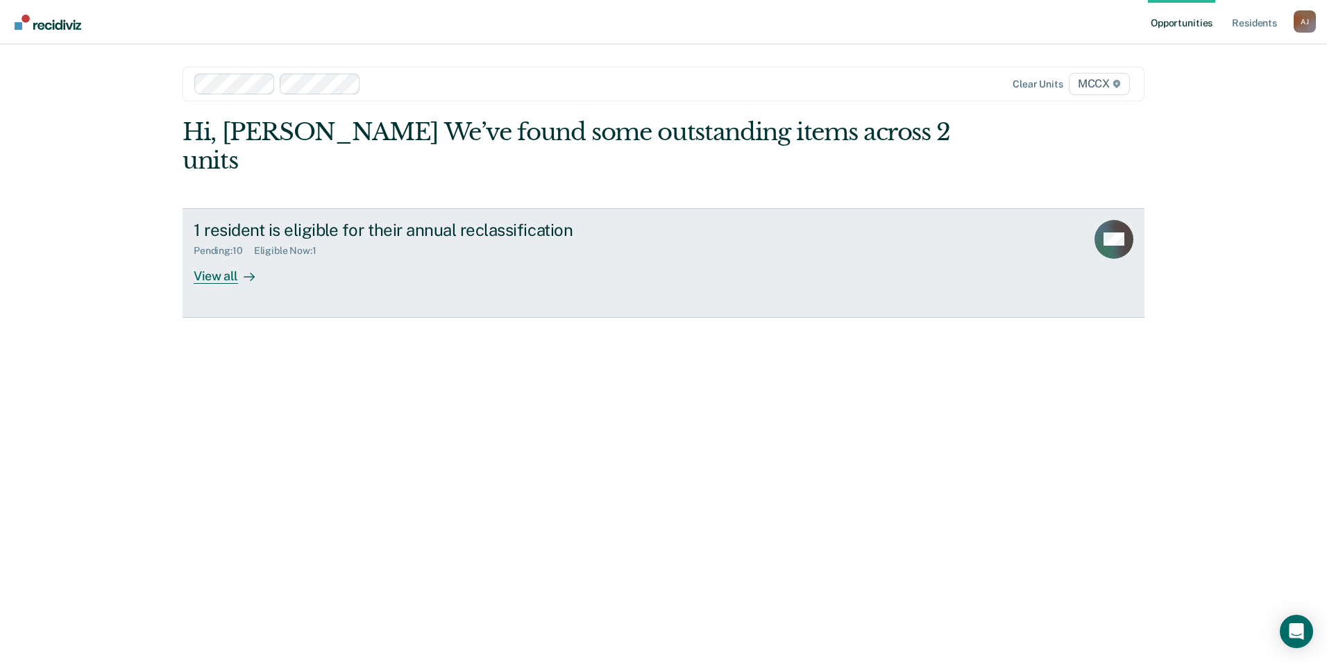
click at [218, 257] on div "View all" at bounding box center [233, 270] width 78 height 27
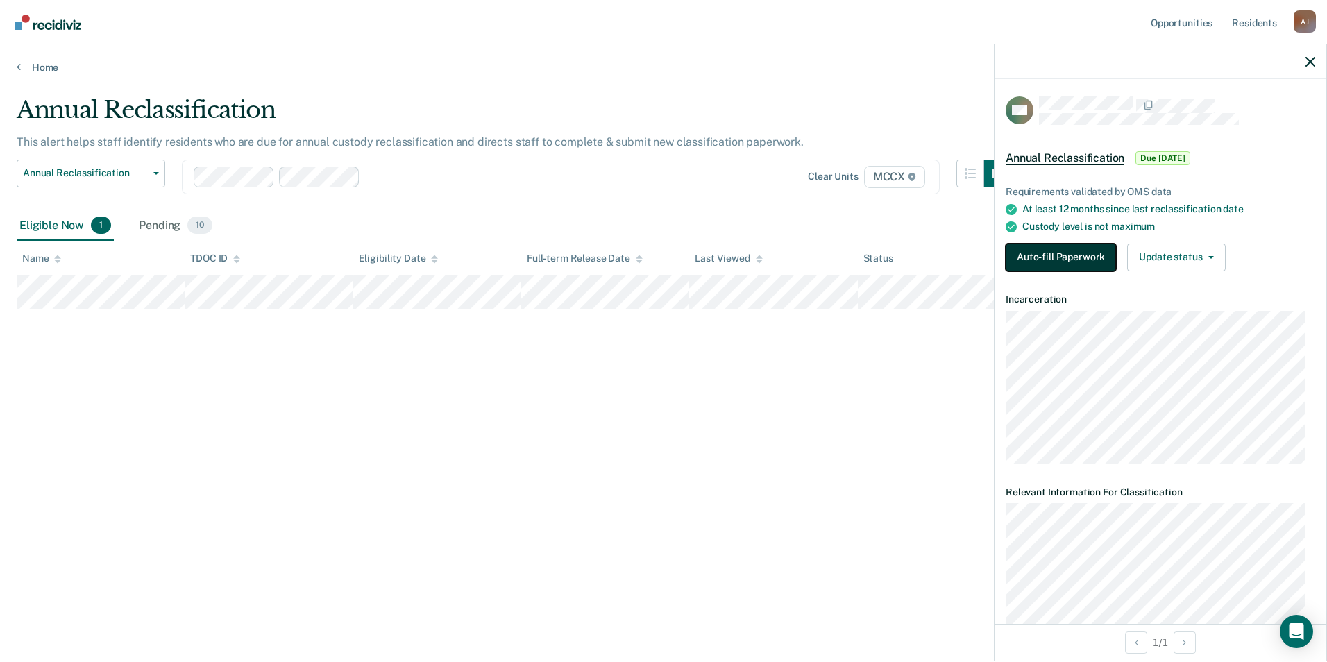
click at [1077, 262] on button "Auto-fill Paperwork" at bounding box center [1061, 258] width 110 height 28
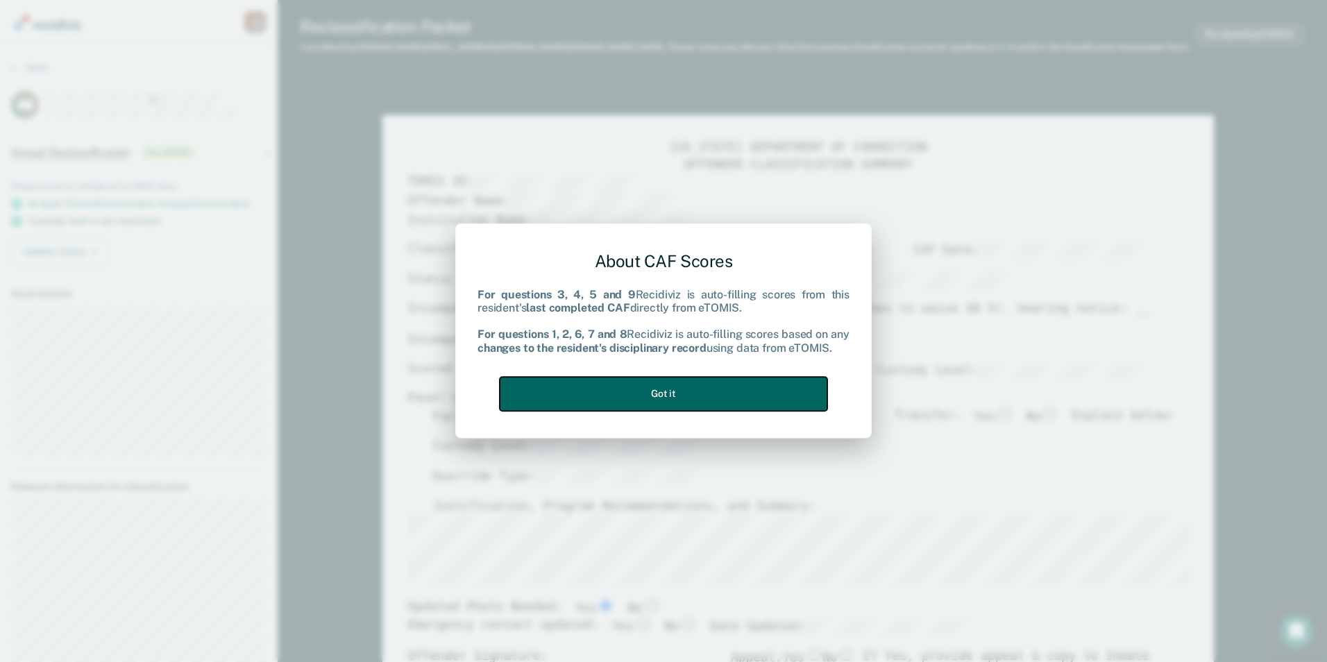
click at [582, 398] on button "Got it" at bounding box center [664, 394] width 328 height 34
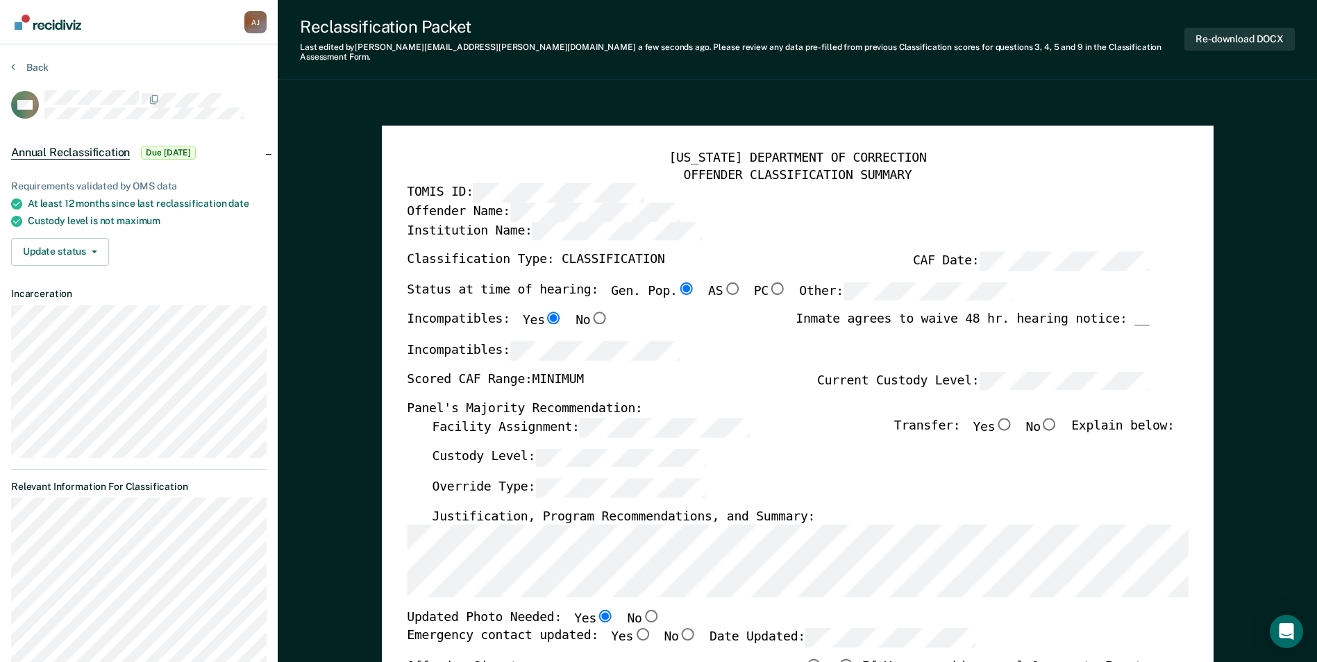
click at [1055, 418] on input "No" at bounding box center [1050, 424] width 18 height 12
type textarea "x"
radio input "true"
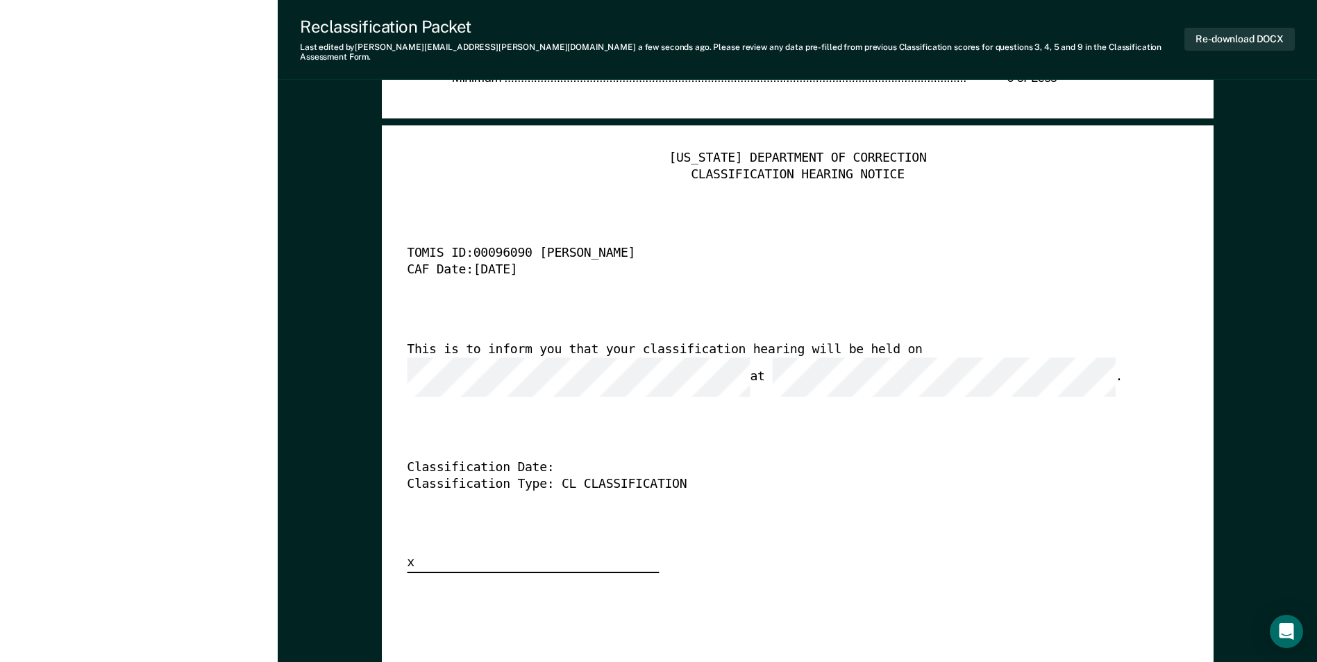
scroll to position [3401, 0]
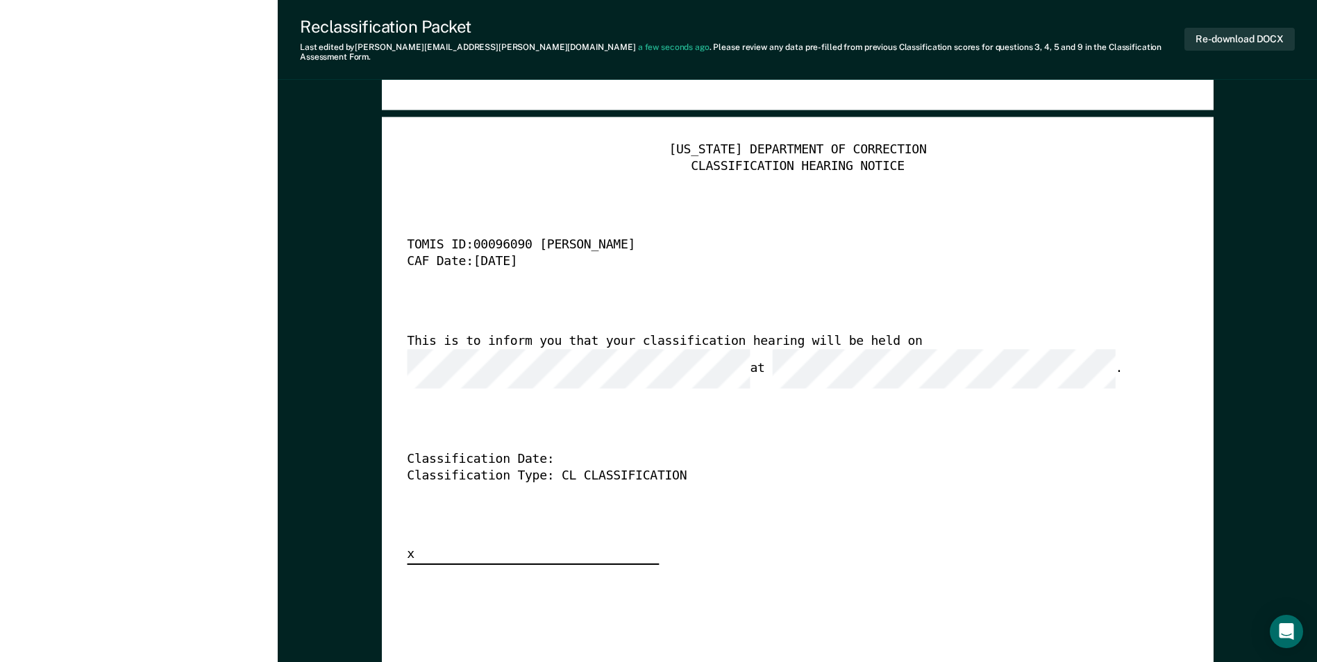
click at [382, 351] on div "TENNESSEE DEPARTMENT OF CORRECTION CLASSIFICATION HEARING NOTICE TOMIS ID: 0009…" at bounding box center [798, 659] width 832 height 1084
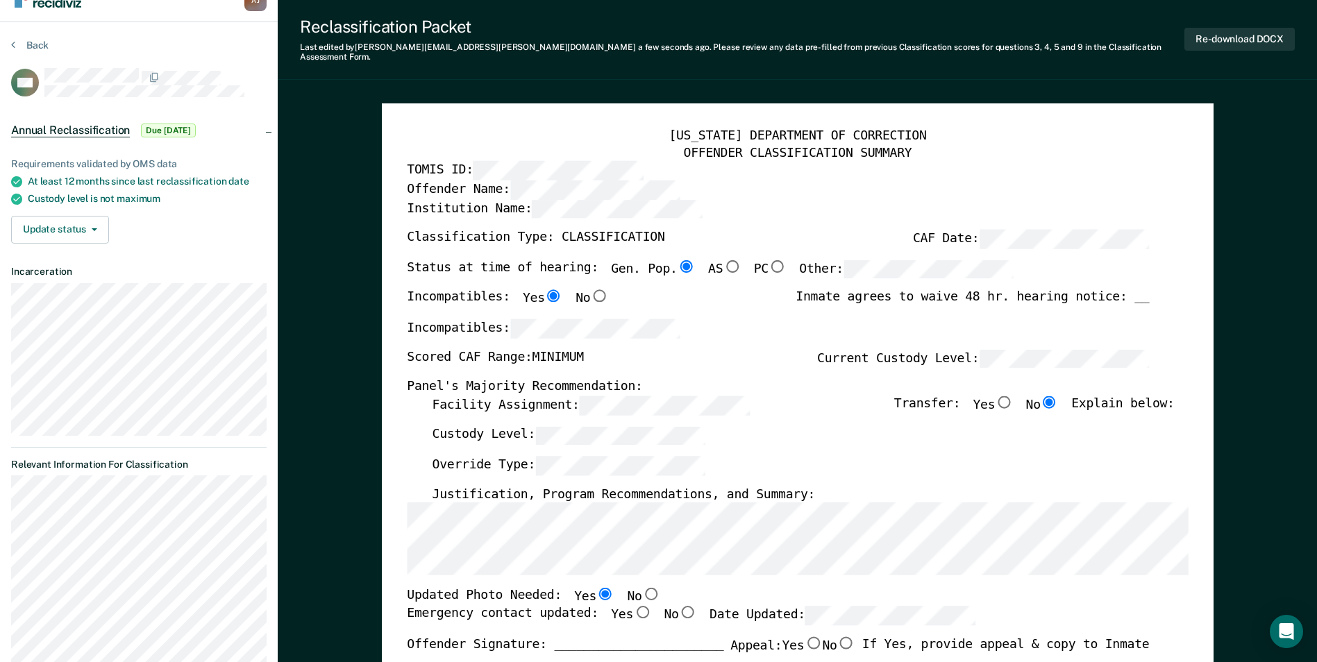
scroll to position [0, 0]
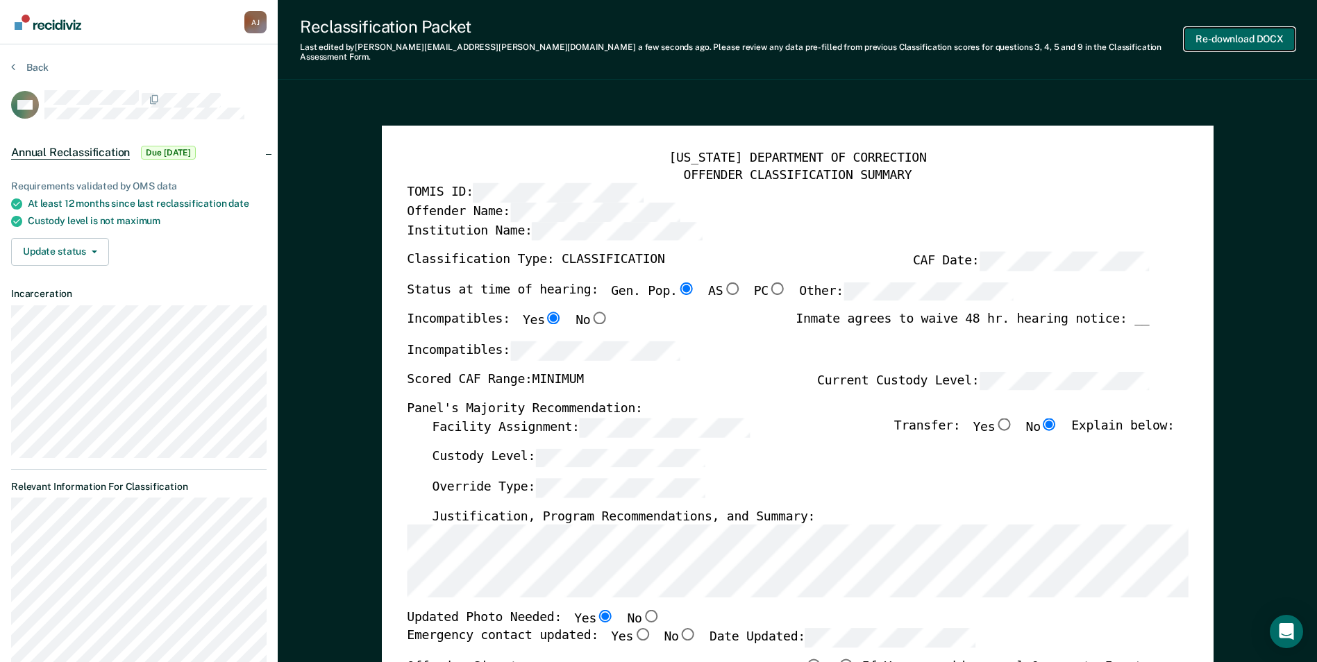
click at [1224, 37] on button "Re-download DOCX" at bounding box center [1239, 39] width 110 height 23
type textarea "x"
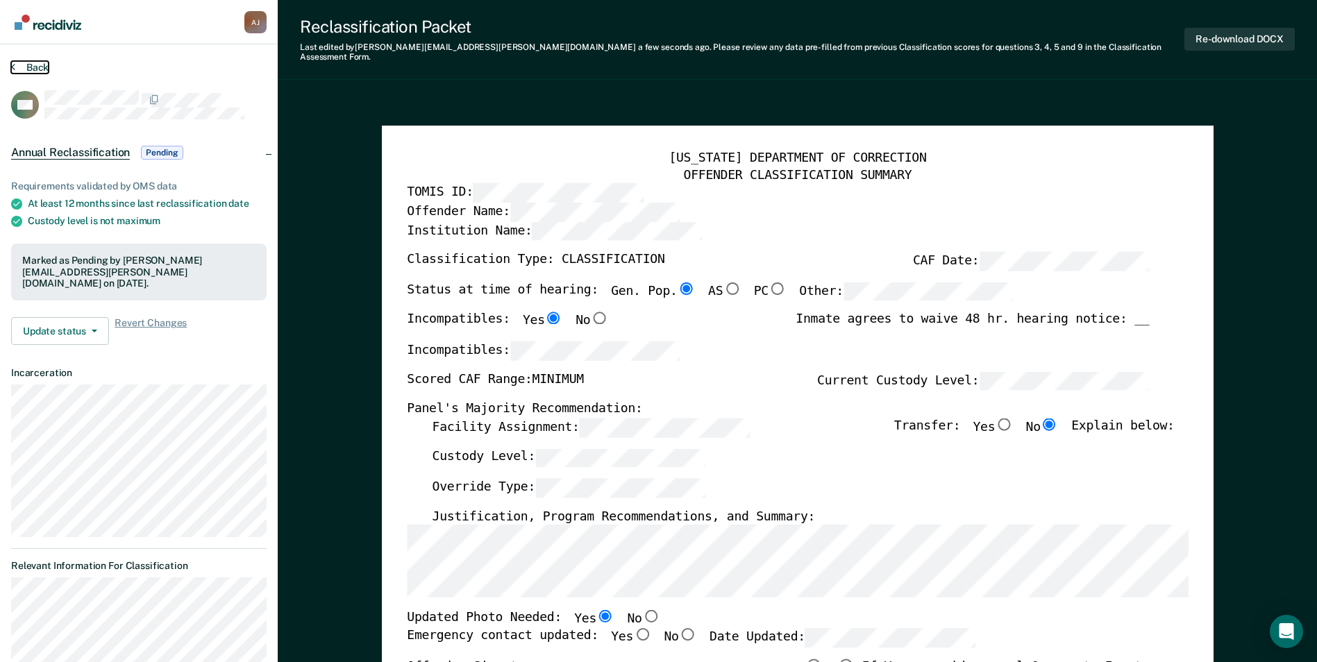
click at [32, 66] on button "Back" at bounding box center [29, 67] width 37 height 12
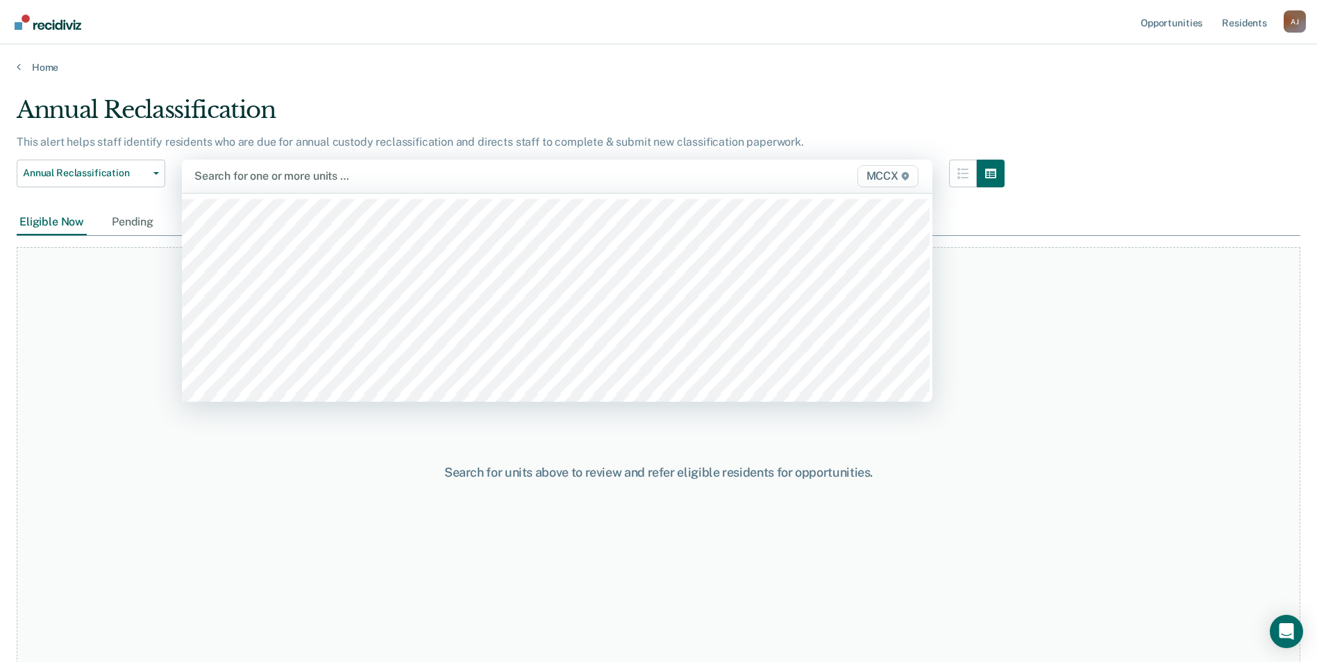
click at [244, 176] on div at bounding box center [447, 176] width 507 height 16
type input "mccx"
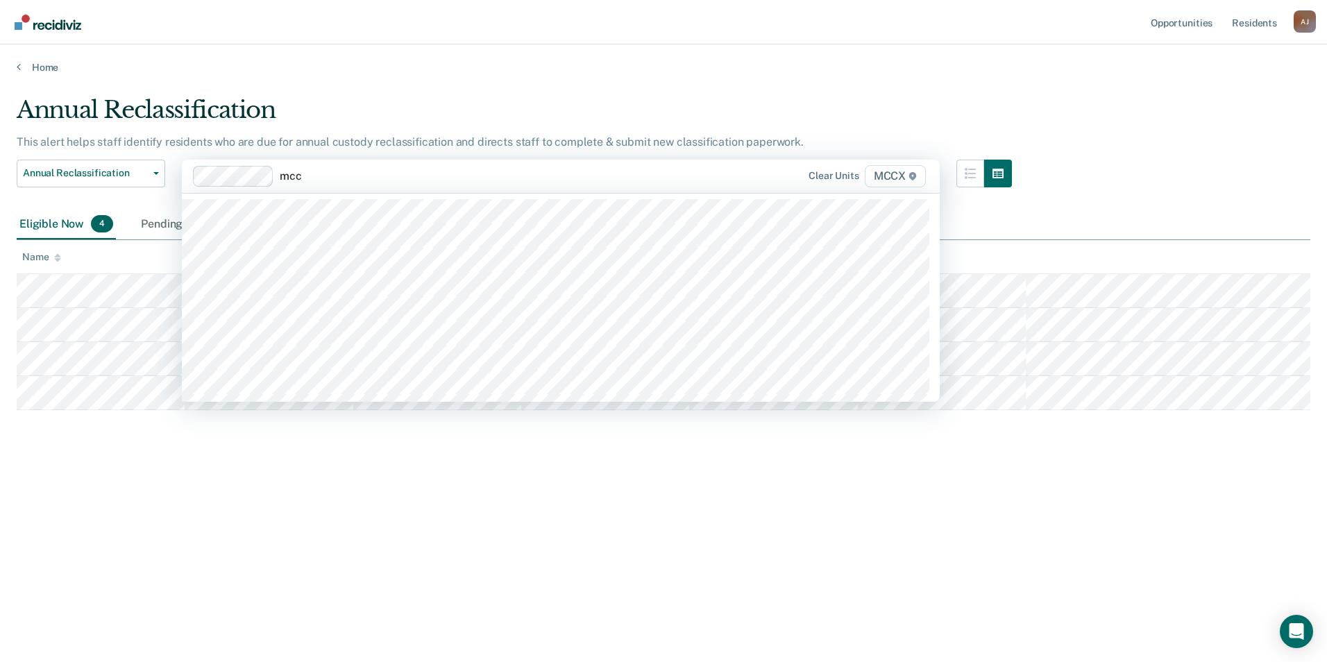
type input "mccx"
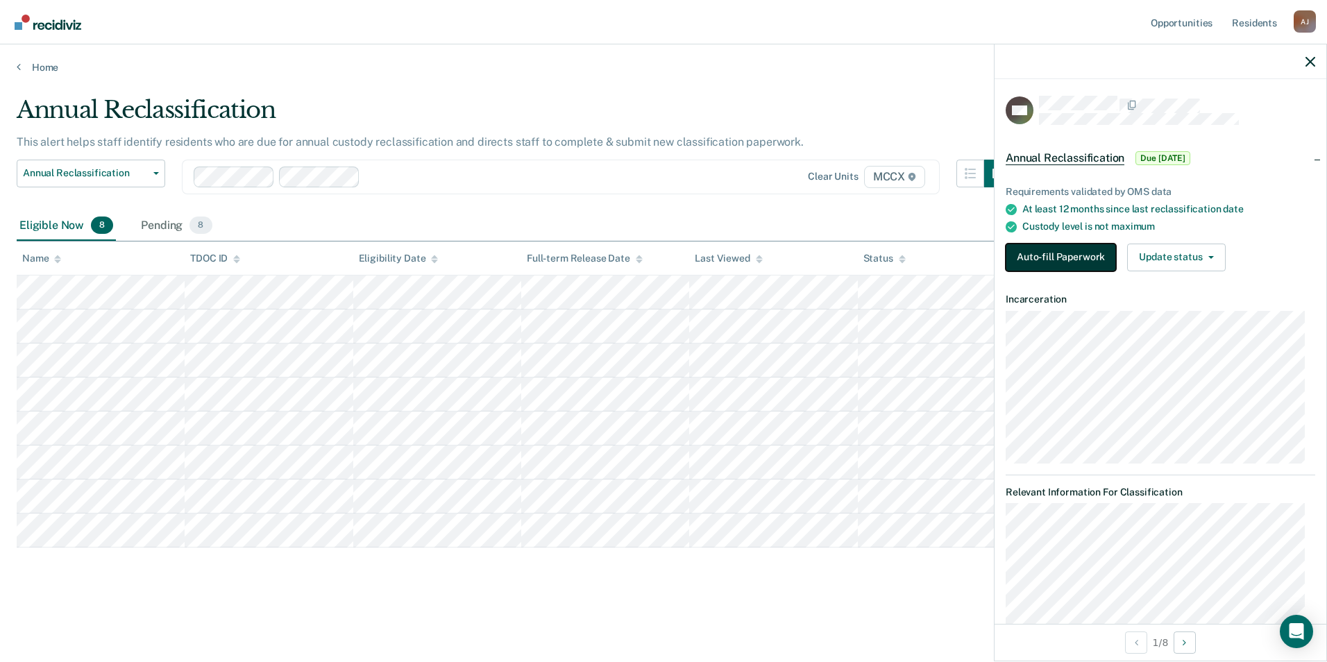
click at [1025, 258] on button "Auto-fill Paperwork" at bounding box center [1061, 258] width 110 height 28
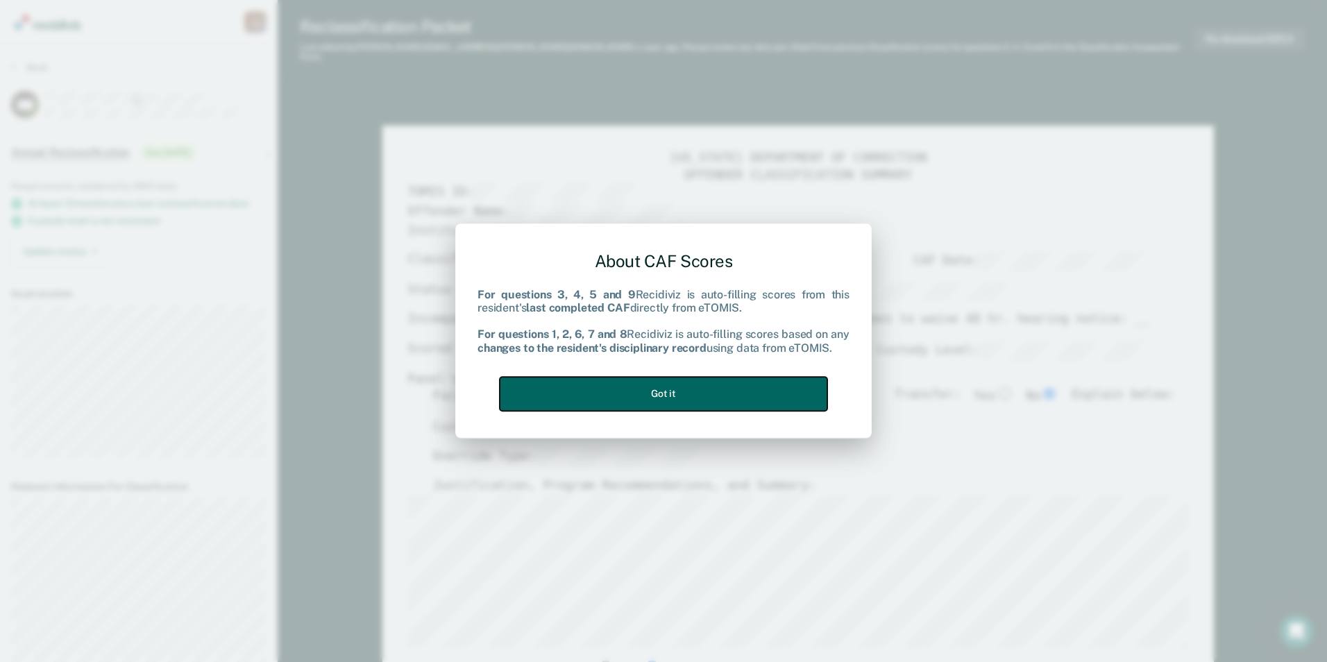
click at [671, 391] on button "Got it" at bounding box center [664, 394] width 328 height 34
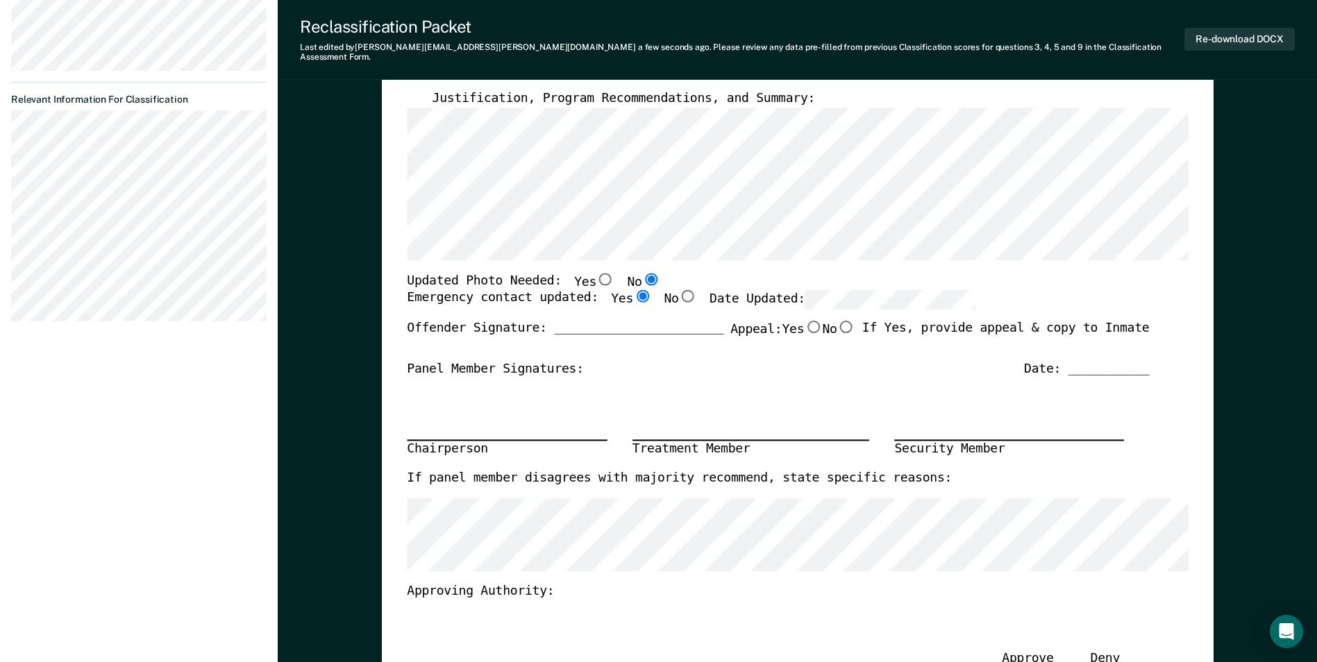
scroll to position [416, 0]
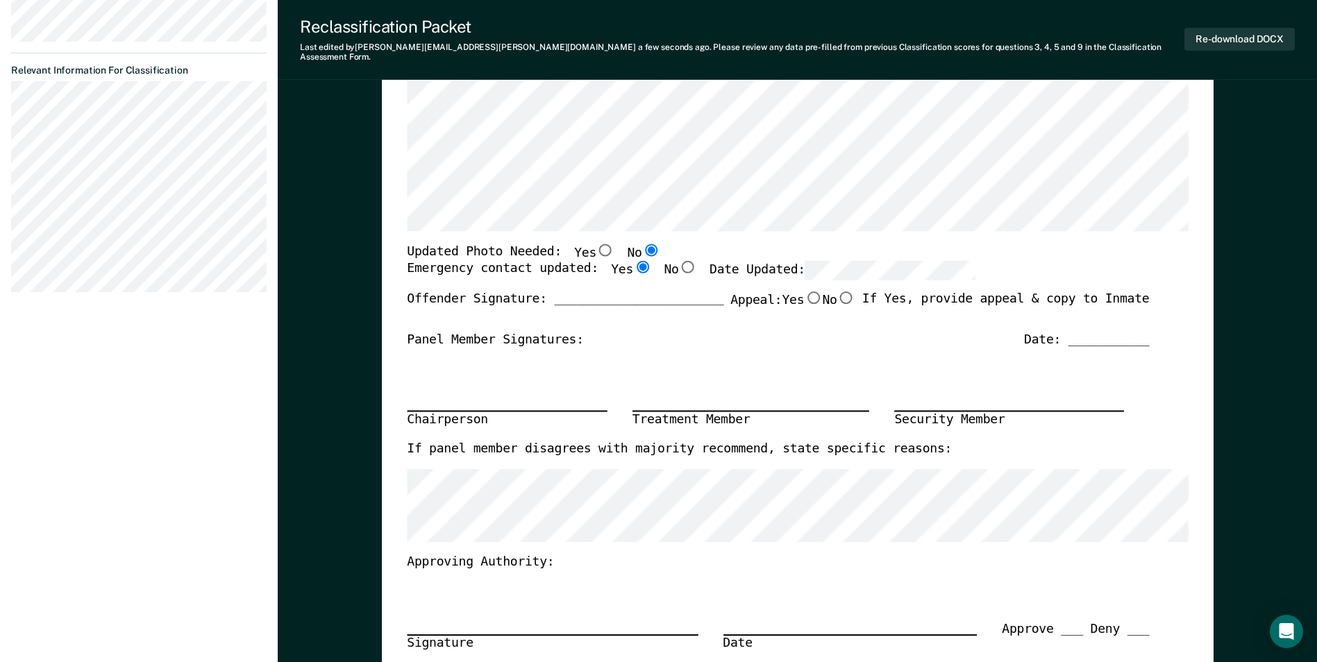
click at [641, 244] on input "No" at bounding box center [650, 250] width 18 height 12
click at [633, 261] on input "Yes" at bounding box center [642, 267] width 18 height 12
click at [620, 356] on div "Chairperson Treatment Member Security Member" at bounding box center [778, 394] width 742 height 93
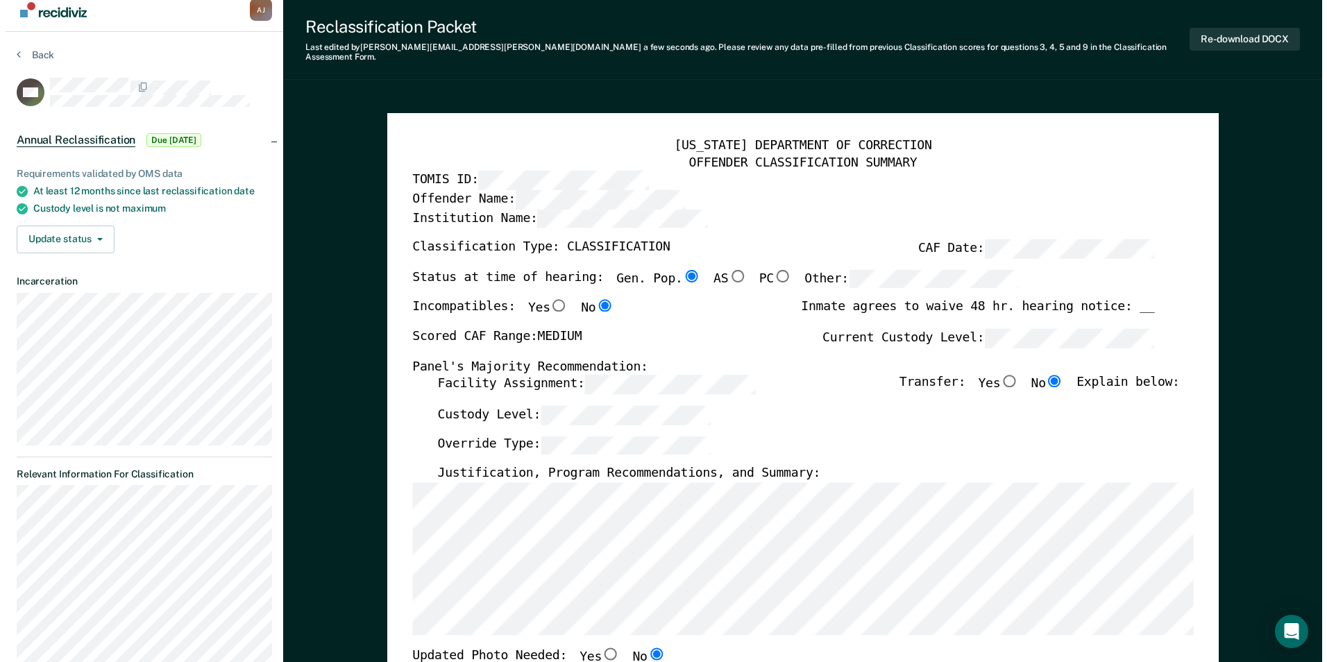
scroll to position [0, 0]
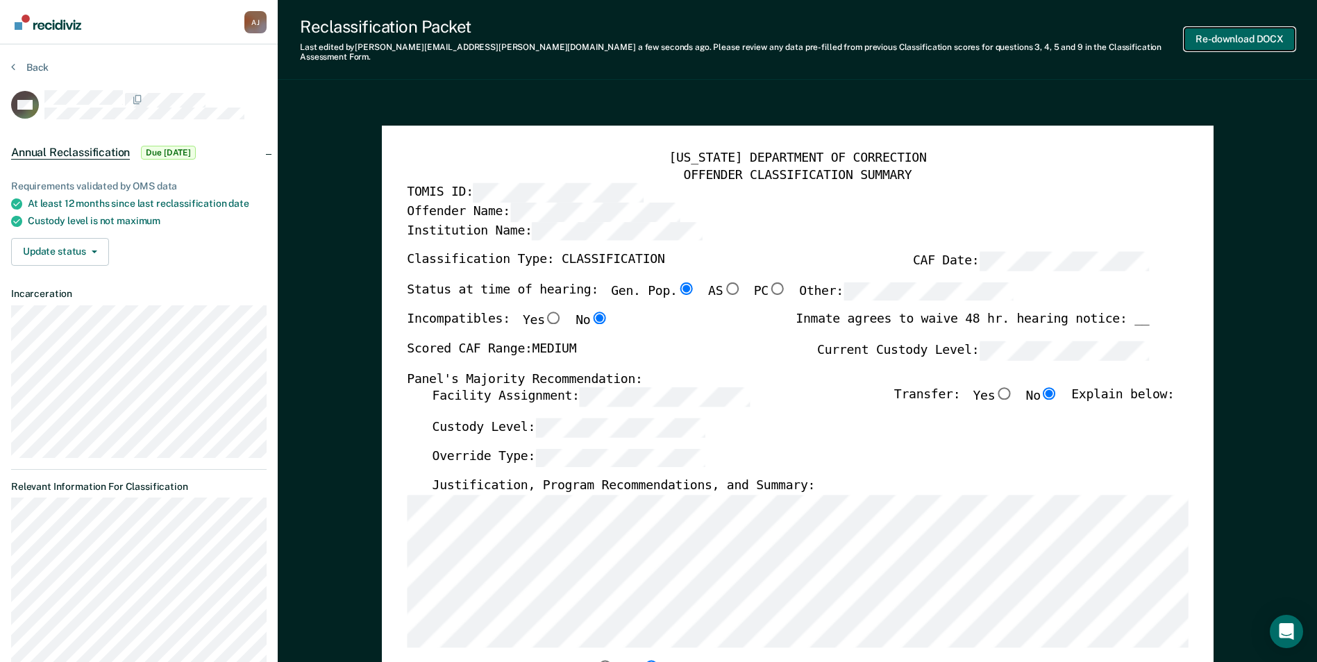
click at [1229, 34] on button "Re-download DOCX" at bounding box center [1239, 39] width 110 height 23
type textarea "x"
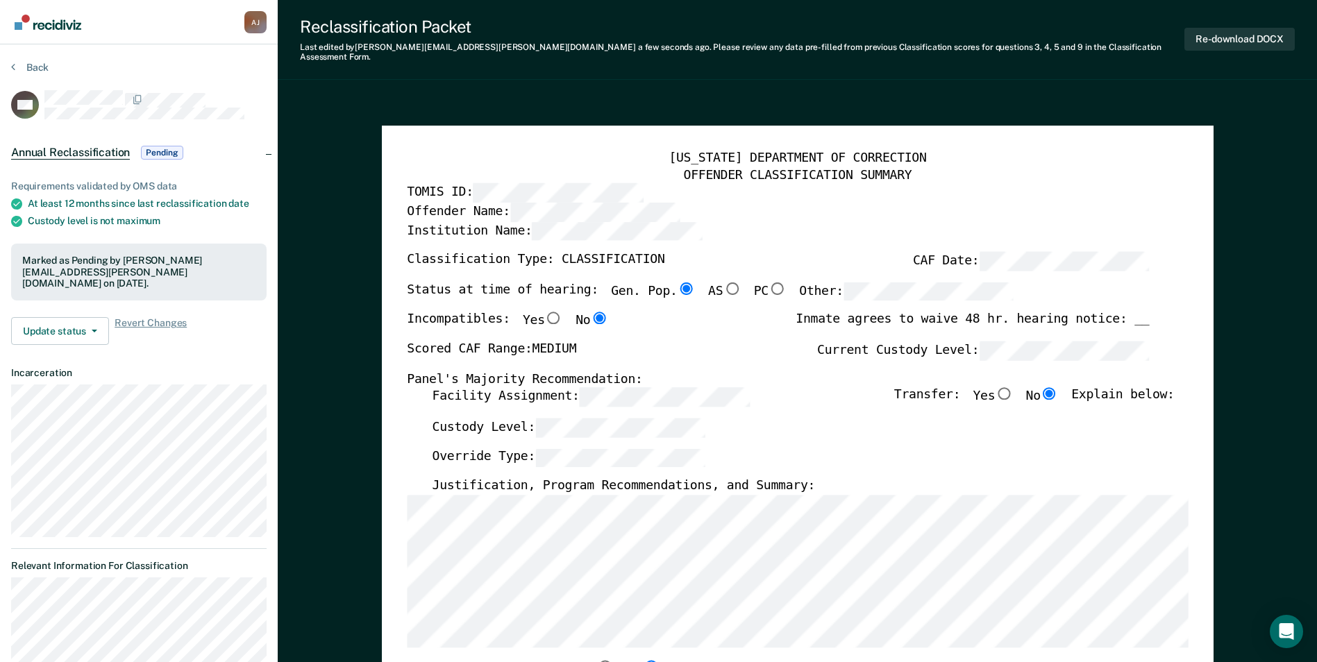
click at [810, 391] on div "Facility Assignment: Transfer: Yes No Explain below:" at bounding box center [803, 402] width 742 height 31
click at [41, 65] on button "Back" at bounding box center [29, 67] width 37 height 12
